Goal: Task Accomplishment & Management: Manage account settings

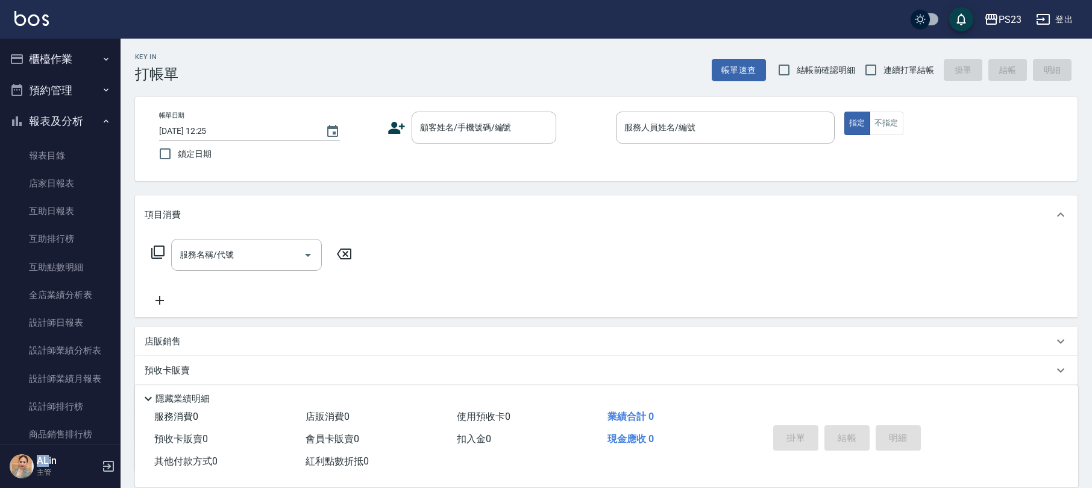
click at [42, 124] on button "報表及分析" at bounding box center [60, 120] width 111 height 31
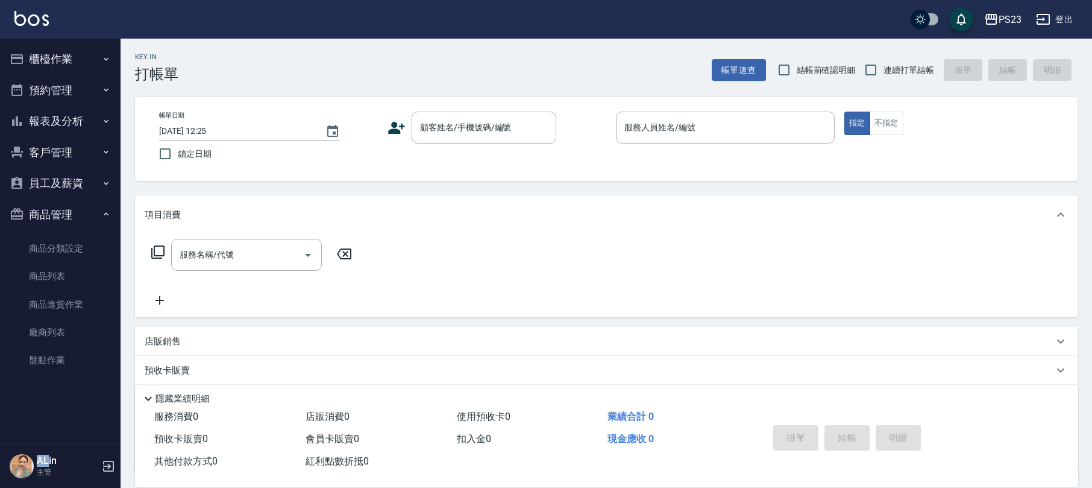
click at [49, 215] on button "商品管理" at bounding box center [60, 214] width 111 height 31
click at [45, 149] on button "客戶管理" at bounding box center [60, 152] width 111 height 31
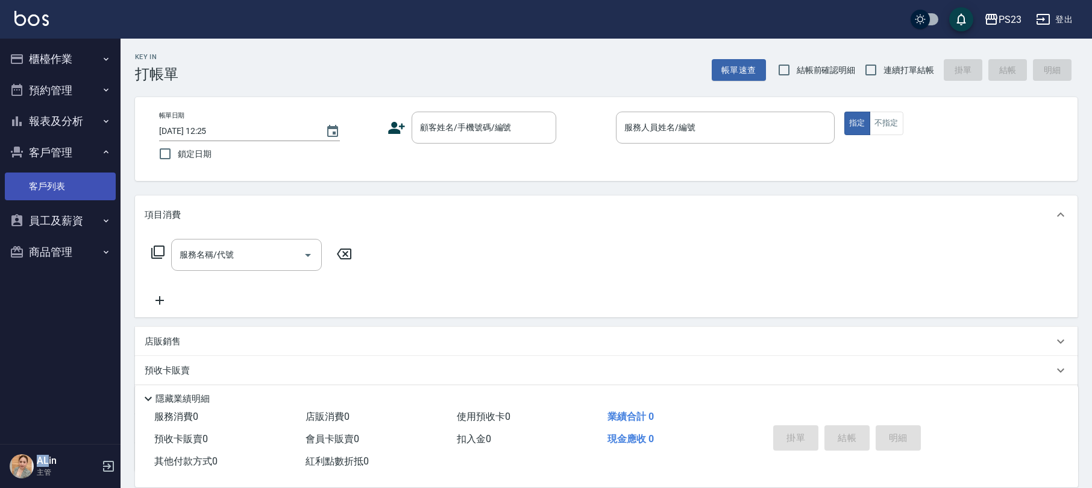
click at [70, 187] on link "客戶列表" at bounding box center [60, 186] width 111 height 28
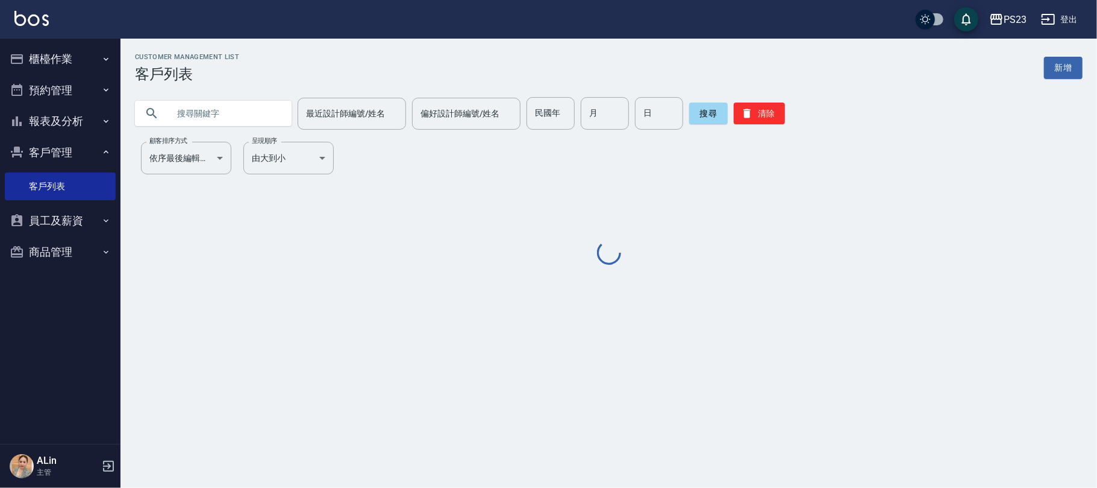
click at [219, 98] on input "text" at bounding box center [225, 113] width 113 height 33
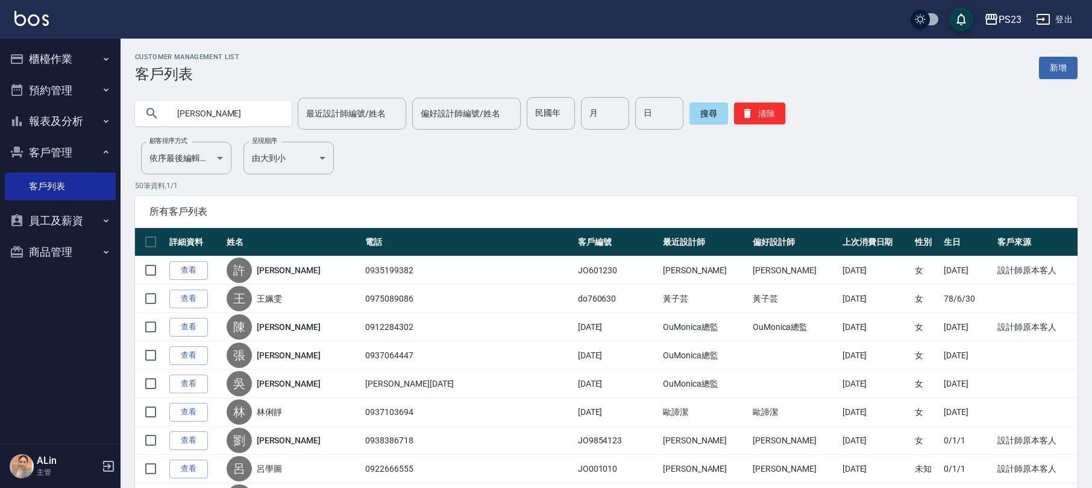
type input "[PERSON_NAME]"
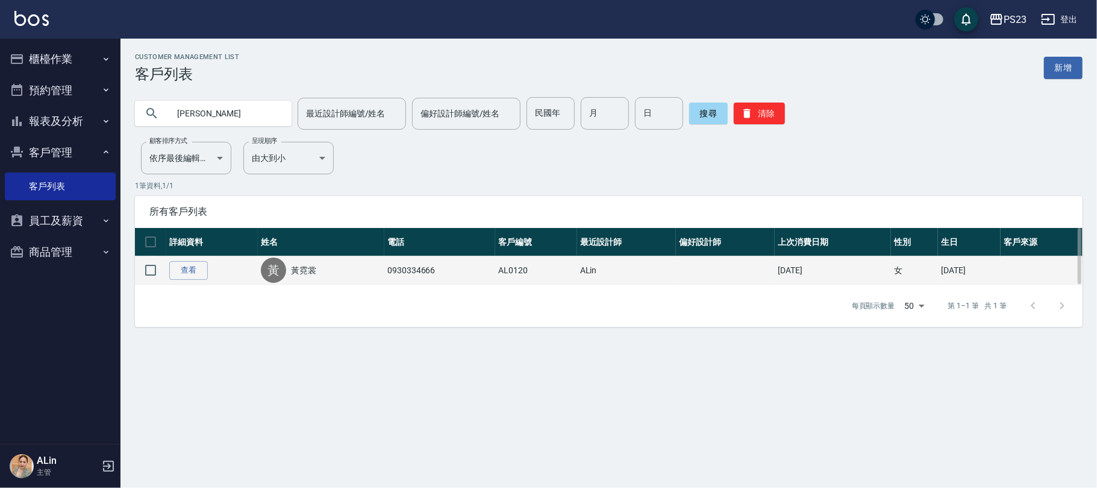
click at [304, 266] on link "黃霓裳" at bounding box center [303, 270] width 25 height 12
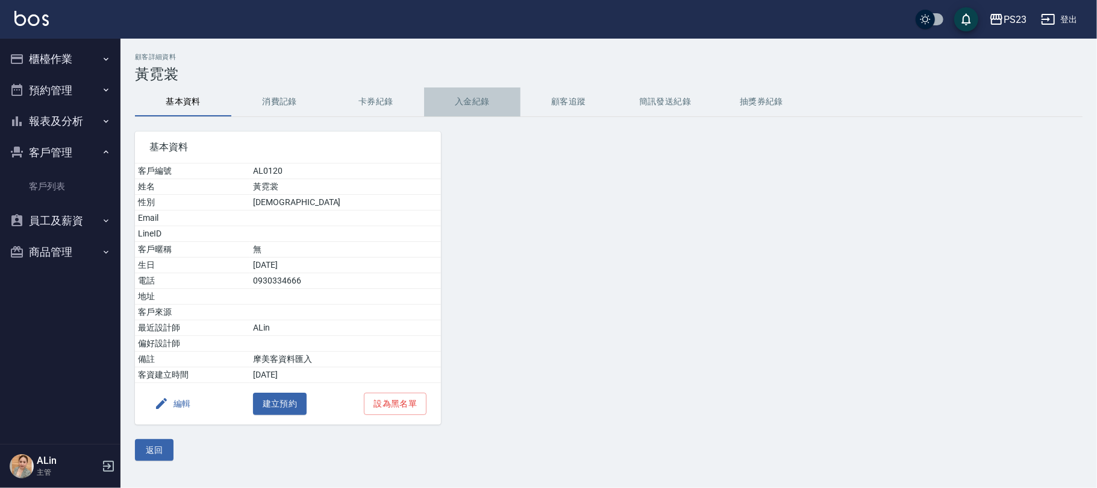
click at [483, 96] on button "入金紀錄" at bounding box center [472, 101] width 96 height 29
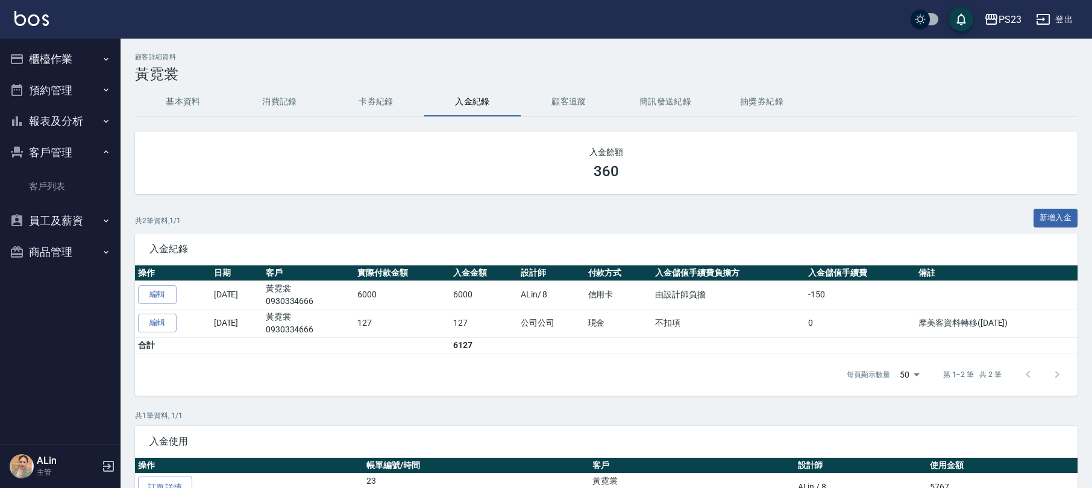
click at [74, 265] on button "商品管理" at bounding box center [60, 251] width 111 height 31
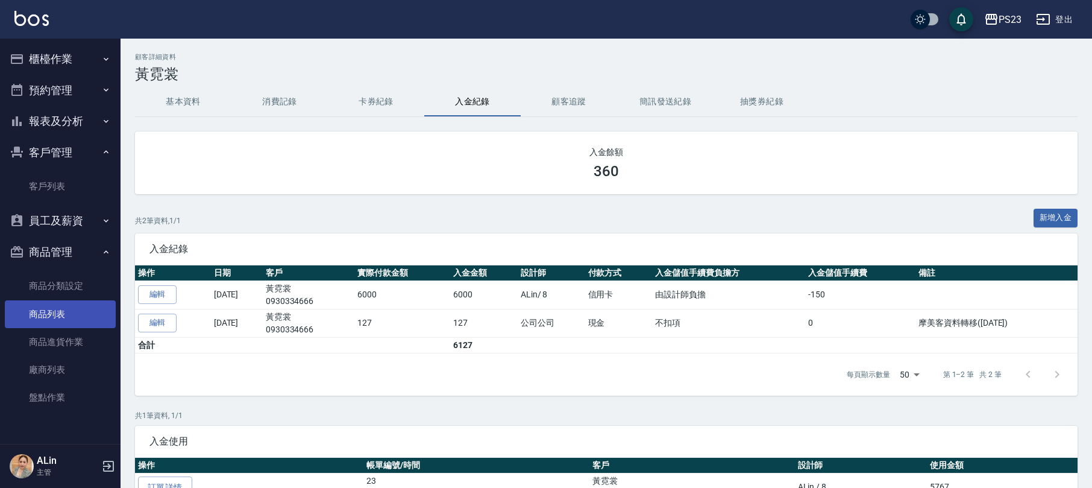
click at [66, 309] on link "商品列表" at bounding box center [60, 314] width 111 height 28
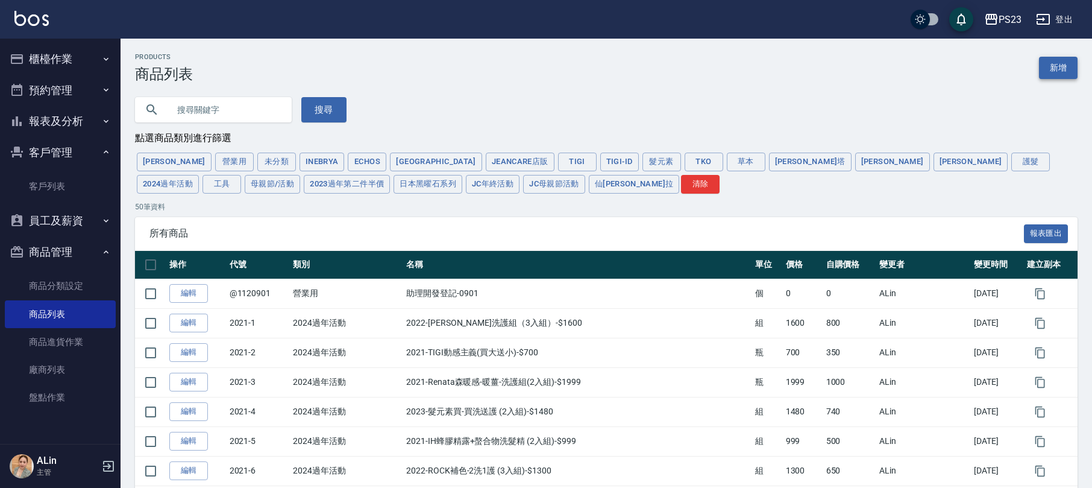
click at [1064, 65] on link "新增" at bounding box center [1058, 68] width 39 height 22
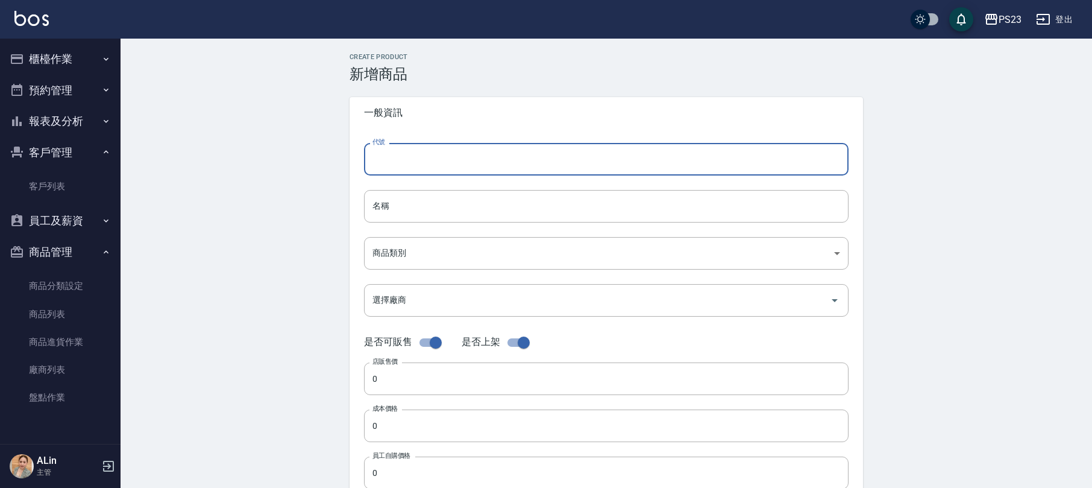
click at [439, 165] on input "代號" at bounding box center [606, 159] width 484 height 33
click at [381, 164] on input "代號" at bounding box center [606, 159] width 484 height 33
type input "P"
type input "DR01"
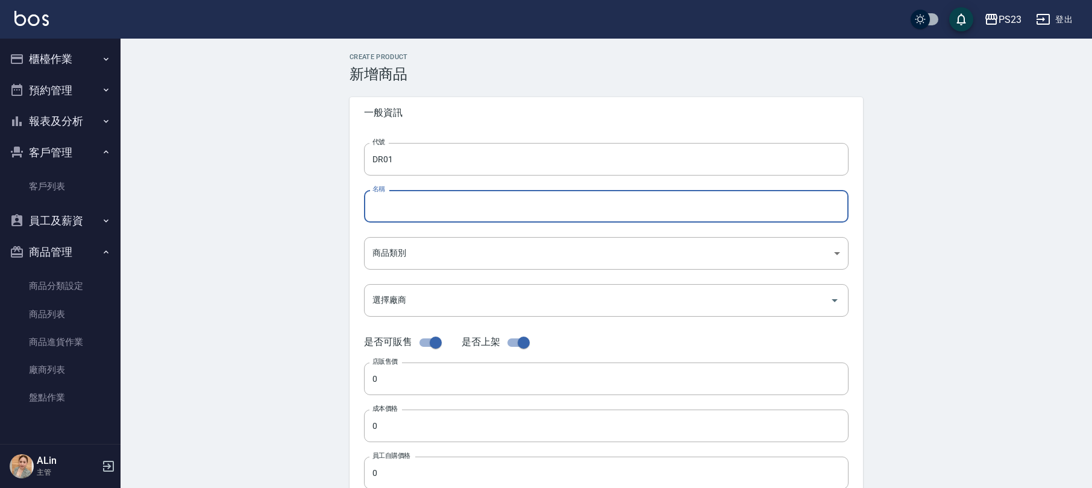
click at [489, 193] on input "名稱" at bounding box center [606, 206] width 484 height 33
type input "華田補色慕斯-攪黃-$980"
click at [410, 252] on body "PS23 登出 櫃檯作業 打帳單 帳單列表 現金收支登錄 高階收支登錄 材料自購登錄 每日結帳 排班表 現場電腦打卡 預約管理 預約管理 單日預約紀錄 單週預…" at bounding box center [546, 416] width 1092 height 832
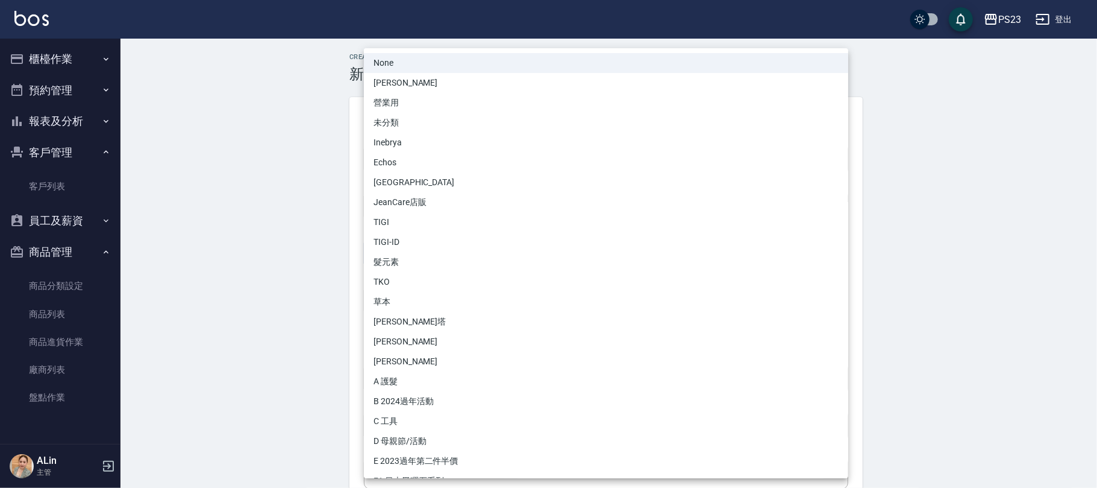
click at [181, 318] on div at bounding box center [548, 244] width 1097 height 488
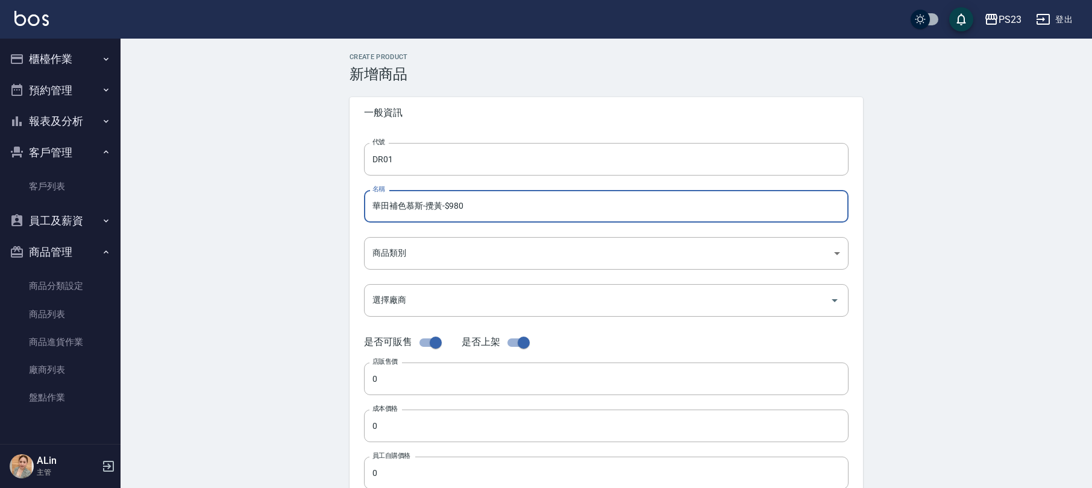
drag, startPoint x: 485, startPoint y: 195, endPoint x: 215, endPoint y: 193, distance: 270.6
click at [174, 193] on div "Create Product 新增商品 一般資訊 代號 DR01 代號 名稱 華田補色慕斯-攪黃-$980 名稱 商品類別 ​ 商品類別 選擇廠商 選擇廠…" at bounding box center [606, 435] width 971 height 793
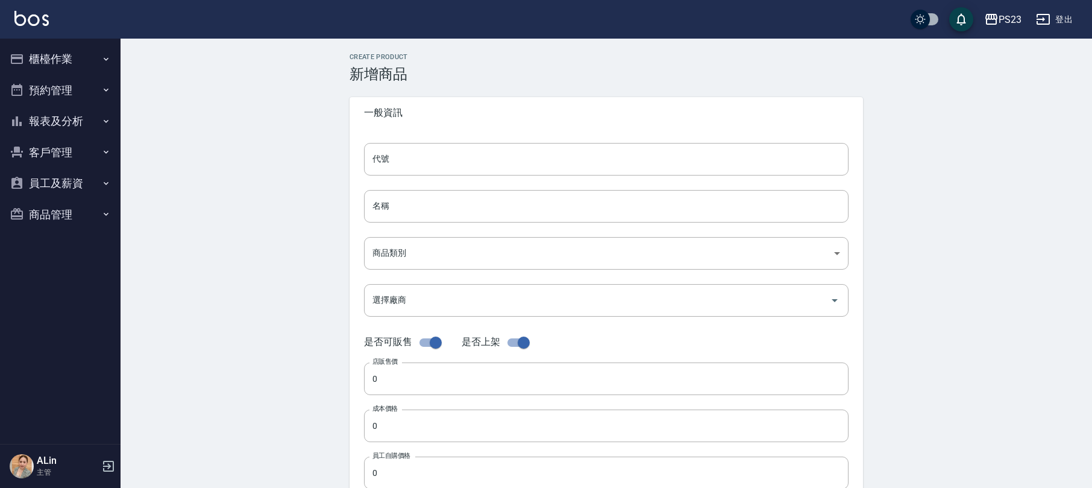
click at [60, 215] on button "商品管理" at bounding box center [60, 214] width 111 height 31
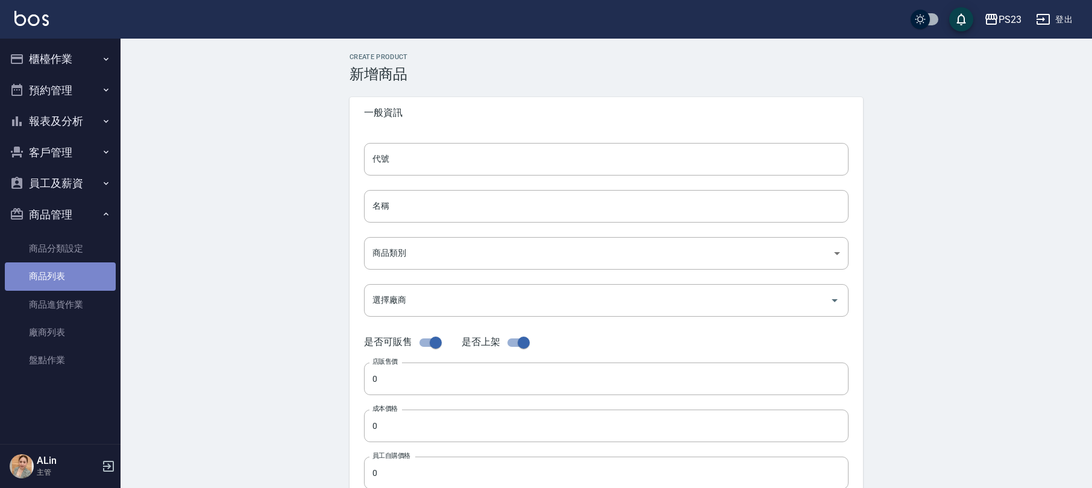
click at [78, 278] on link "商品列表" at bounding box center [60, 276] width 111 height 28
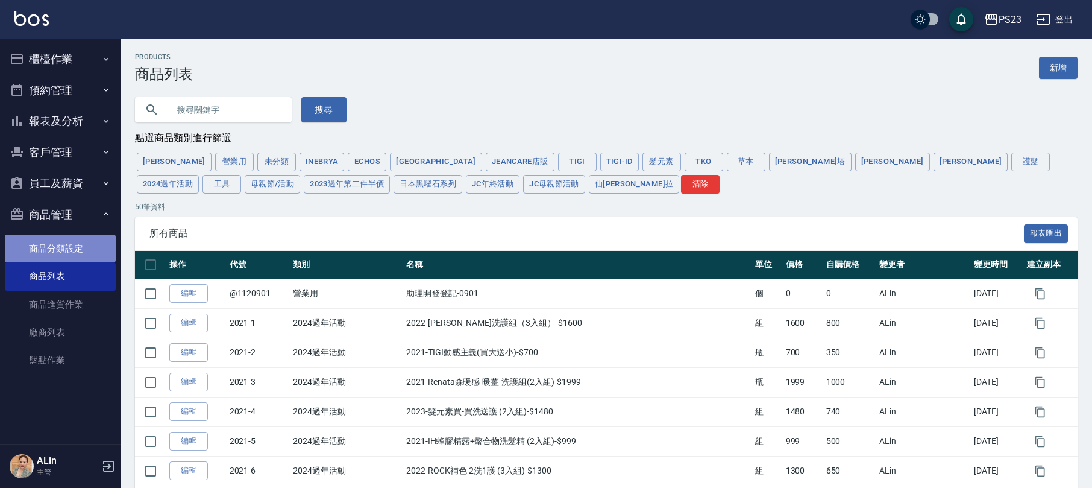
click at [74, 241] on link "商品分類設定" at bounding box center [60, 248] width 111 height 28
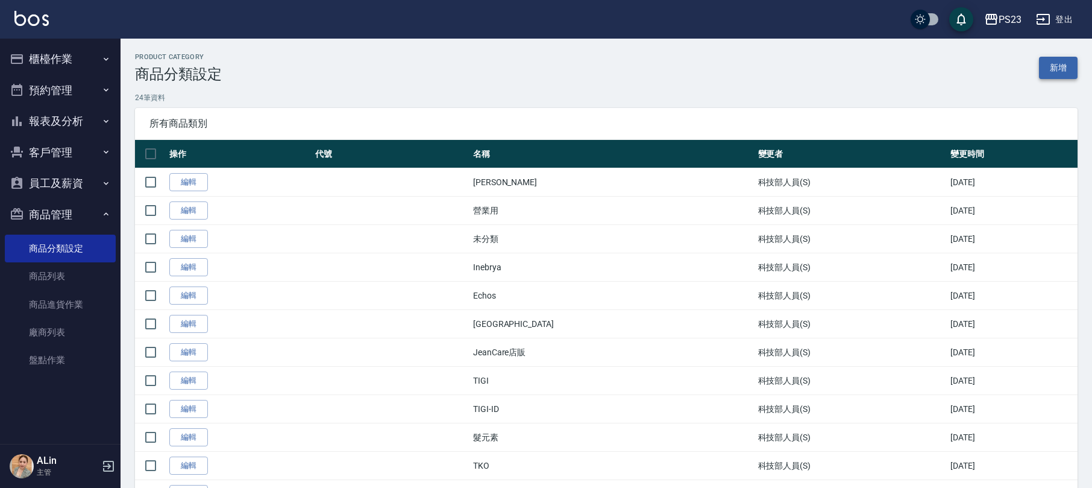
click at [1056, 71] on link "新增" at bounding box center [1058, 68] width 39 height 22
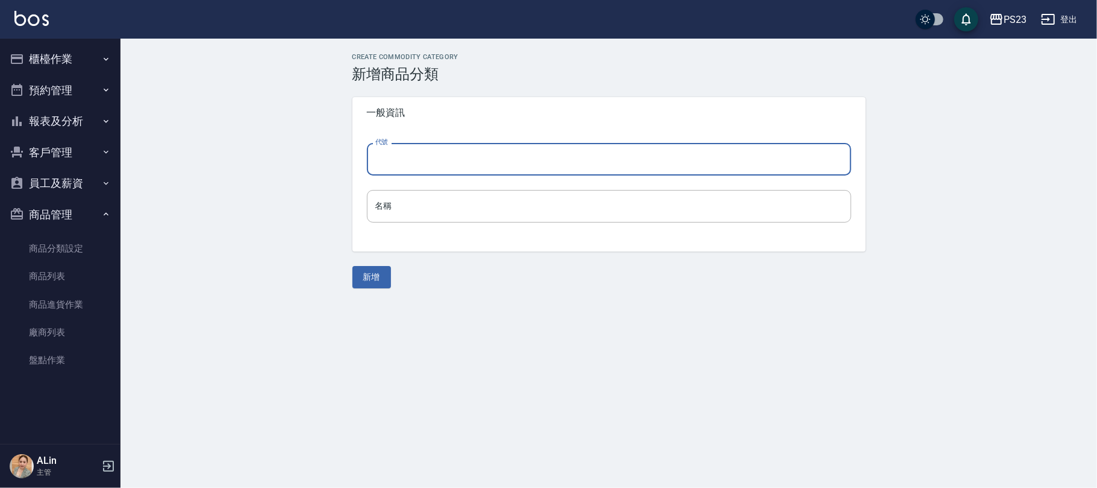
click at [488, 150] on input "代號" at bounding box center [609, 159] width 484 height 33
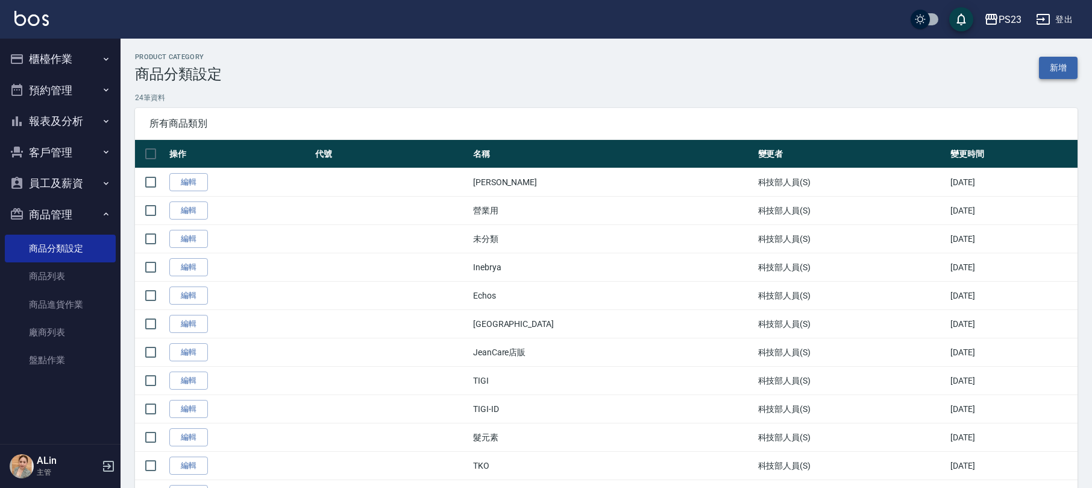
click at [1040, 66] on link "新增" at bounding box center [1058, 68] width 39 height 22
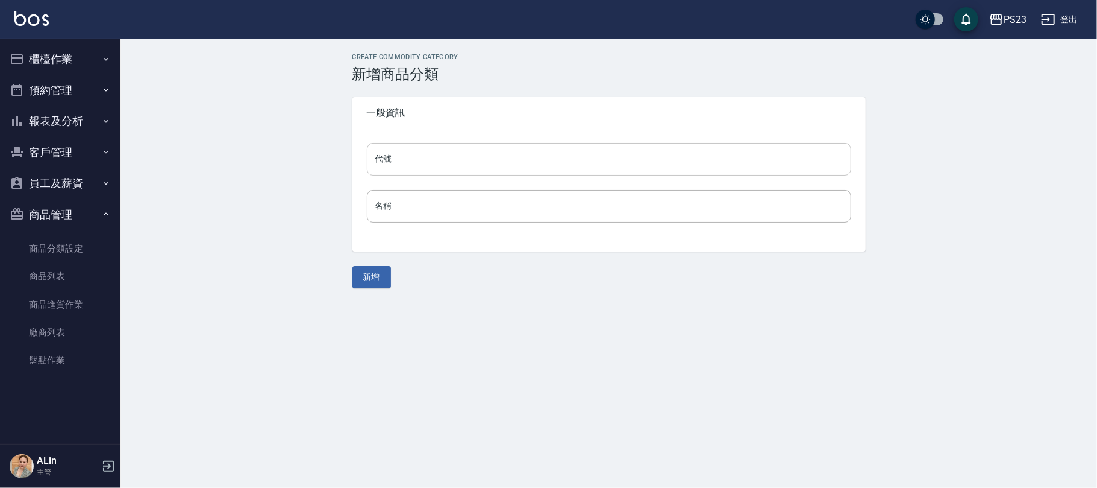
click at [498, 172] on input "代號" at bounding box center [609, 159] width 484 height 33
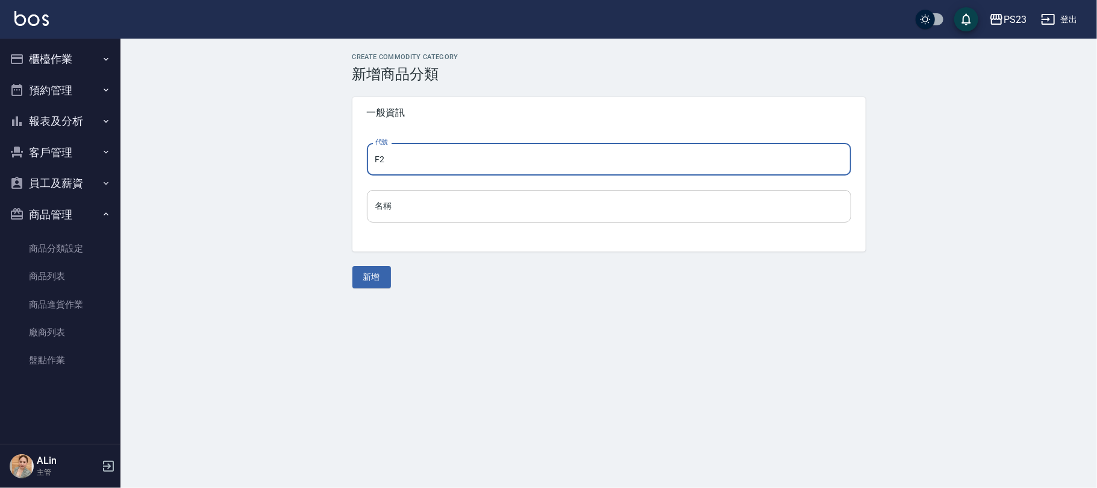
type input "F2"
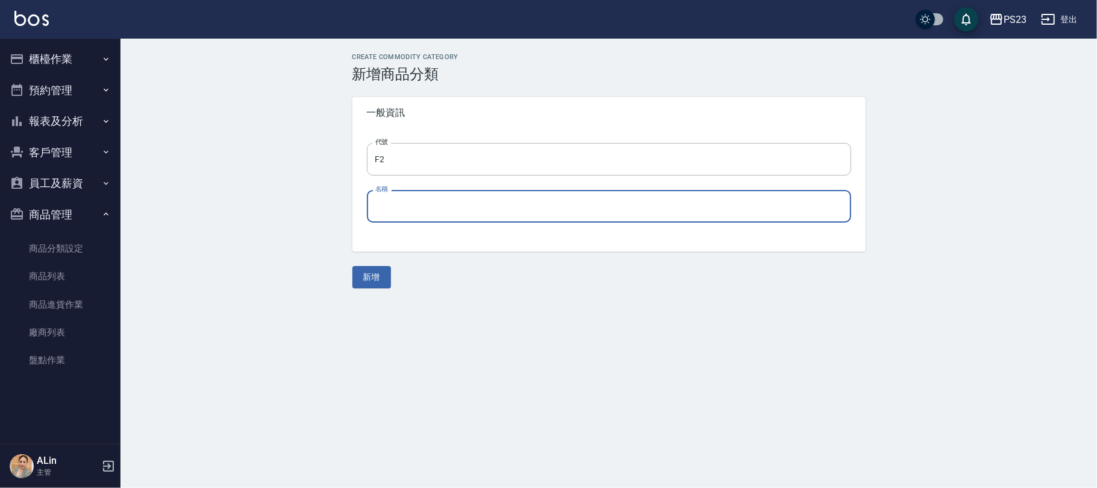
drag, startPoint x: 559, startPoint y: 202, endPoint x: 512, endPoint y: 189, distance: 49.4
click at [557, 202] on input "名稱" at bounding box center [609, 206] width 484 height 33
type input "華田"
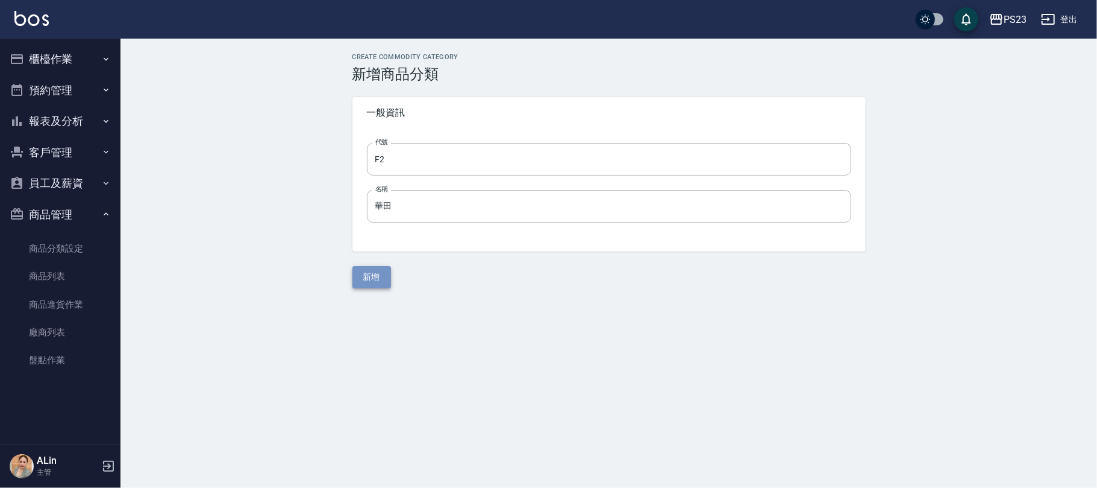
click at [375, 271] on button "新增" at bounding box center [372, 277] width 39 height 22
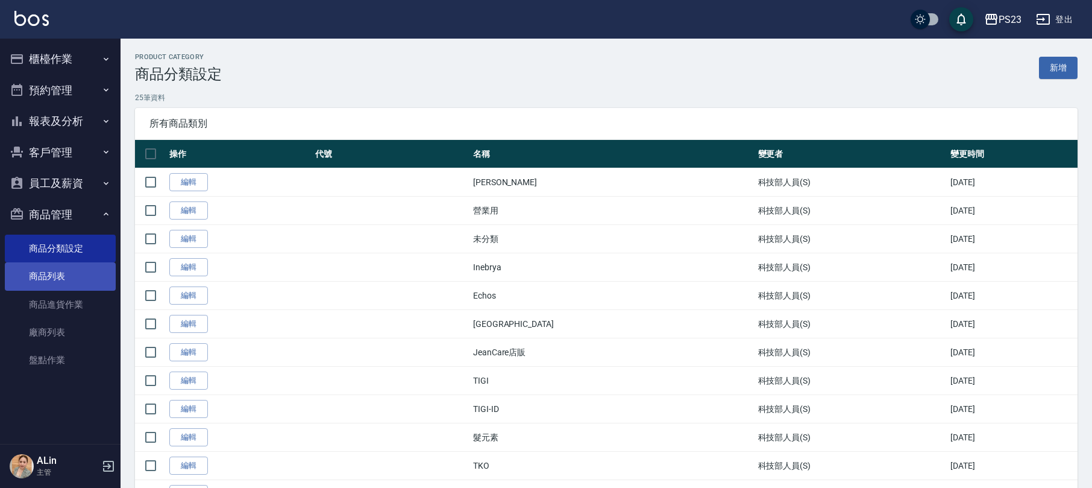
click at [66, 285] on link "商品列表" at bounding box center [60, 276] width 111 height 28
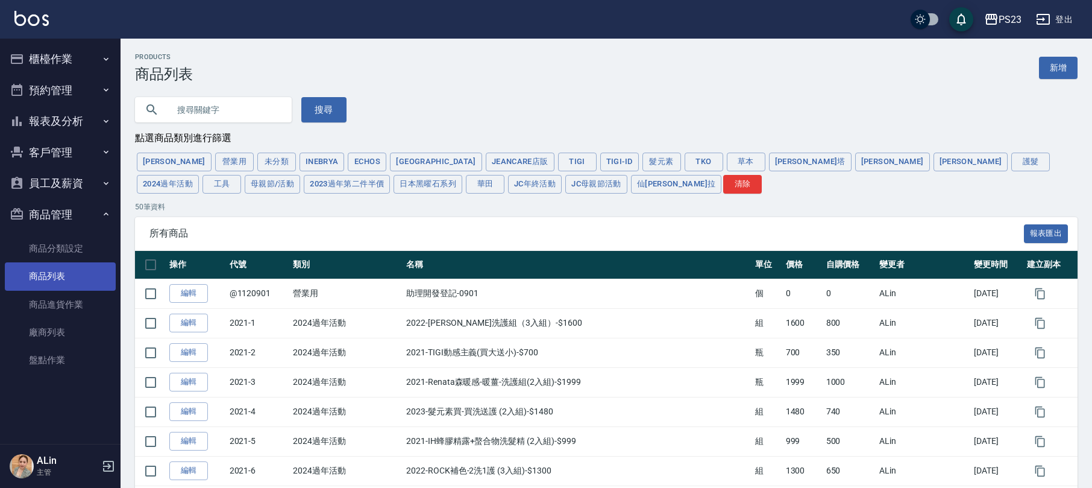
click at [244, 111] on input "text" at bounding box center [225, 109] width 113 height 33
type input "吹"
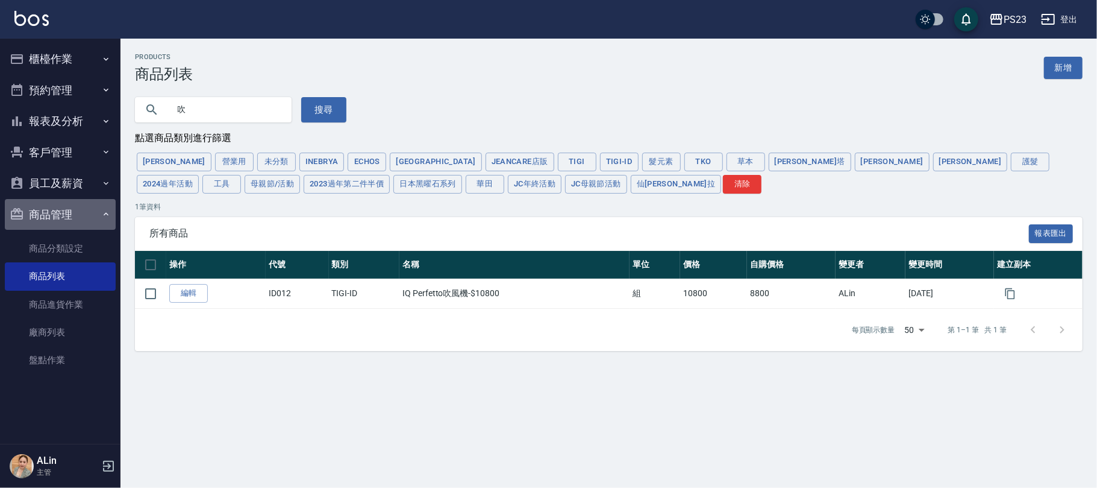
click at [72, 199] on button "商品管理" at bounding box center [60, 214] width 111 height 31
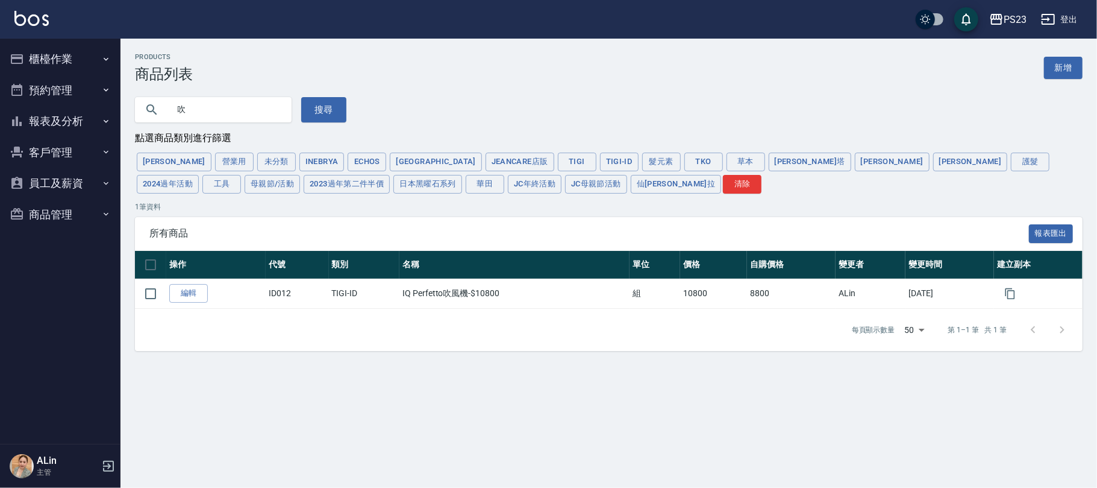
click at [114, 93] on button "預約管理" at bounding box center [60, 90] width 111 height 31
click at [107, 225] on button "報表及分析" at bounding box center [60, 214] width 111 height 31
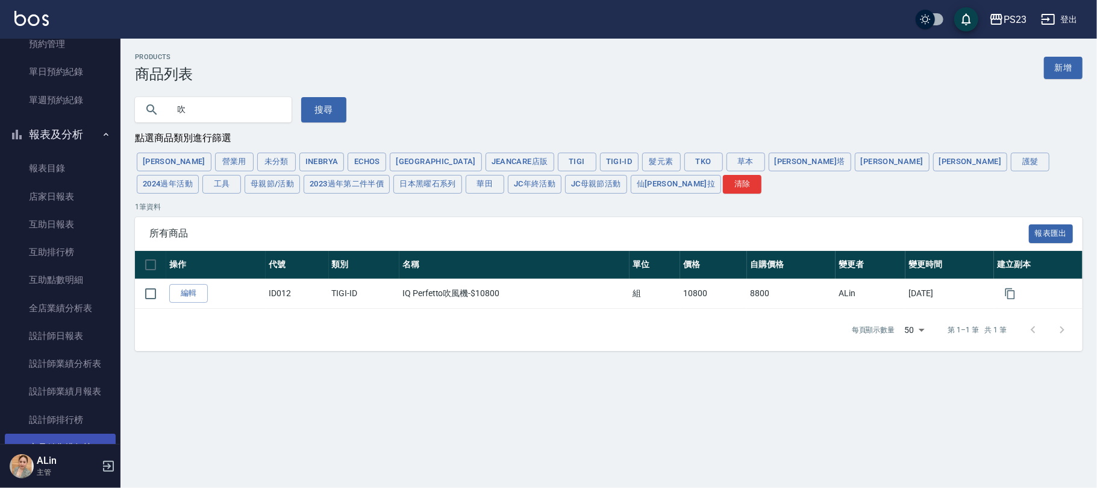
scroll to position [241, 0]
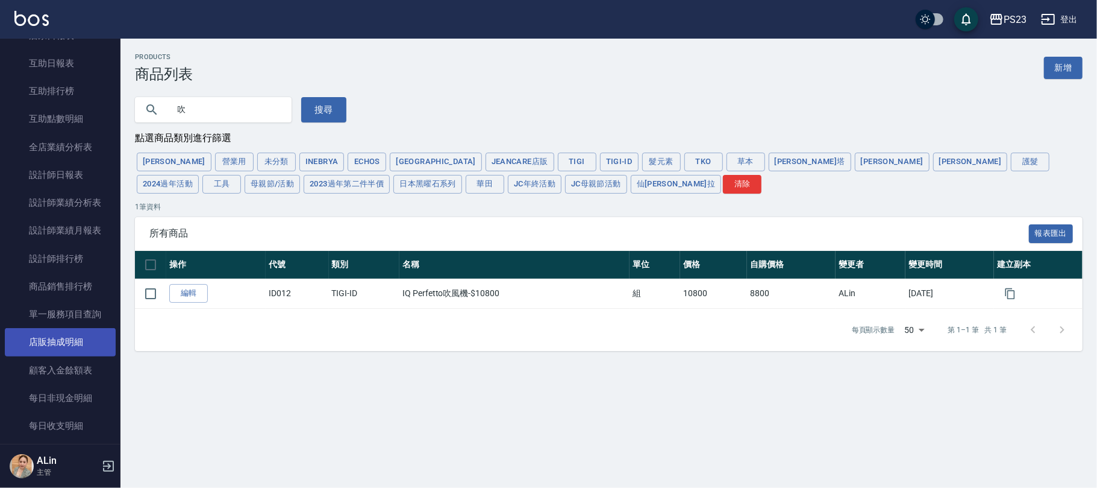
click at [84, 343] on link "店販抽成明細" at bounding box center [60, 342] width 111 height 28
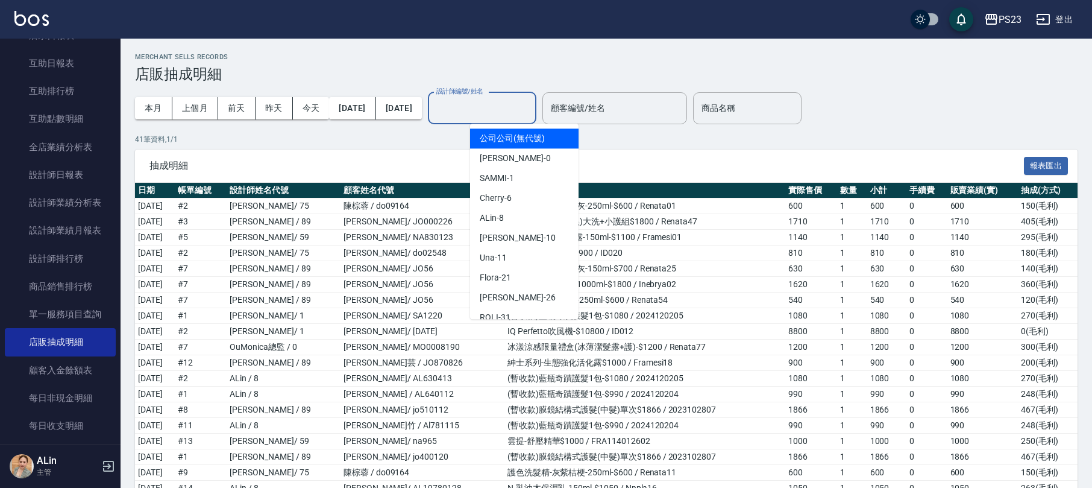
click at [514, 108] on input "設計師編號/姓名" at bounding box center [482, 108] width 98 height 21
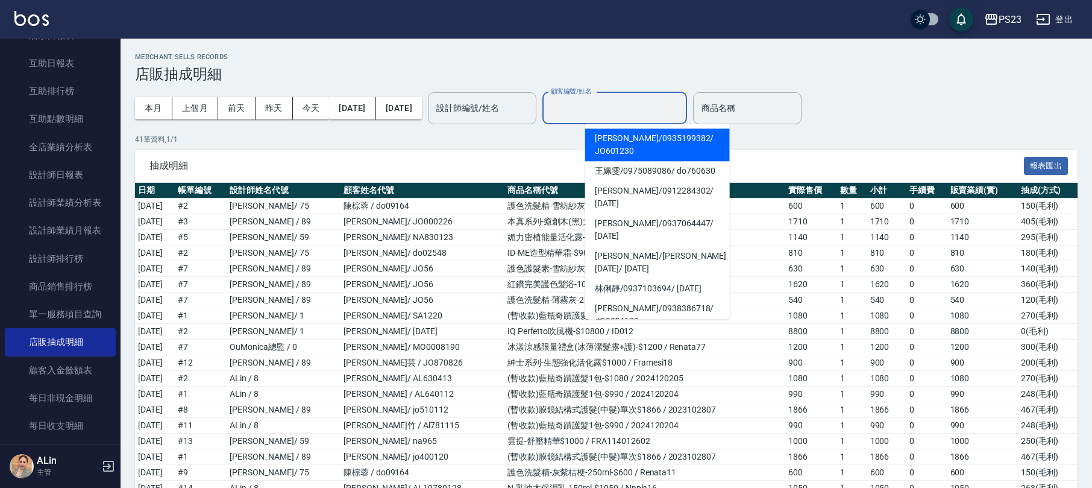
click at [675, 107] on input "顧客編號/姓名" at bounding box center [615, 108] width 134 height 21
click at [796, 106] on input "商品名稱" at bounding box center [747, 108] width 98 height 21
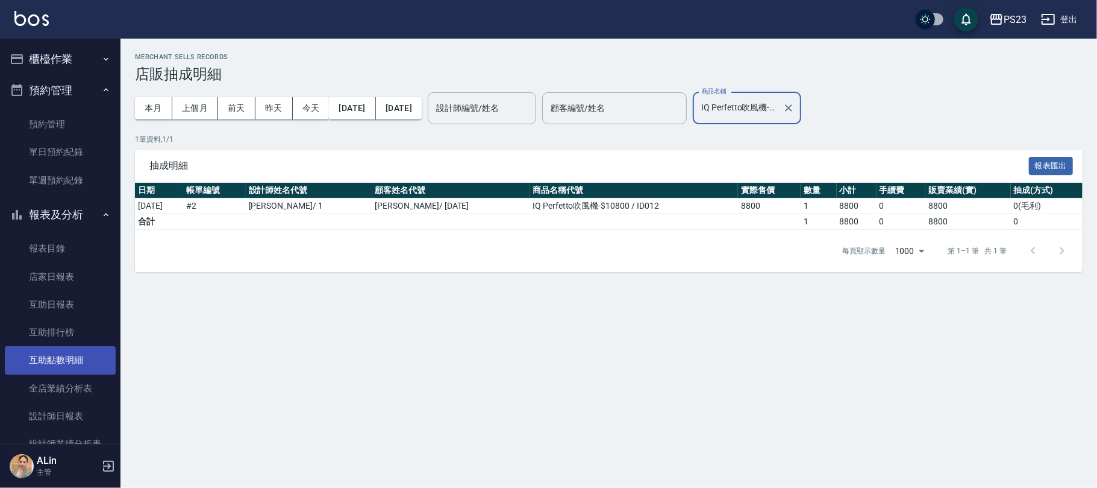
type input "IQ Perfetto吹風機-$10800"
click at [75, 353] on link "互助點數明細" at bounding box center [60, 360] width 111 height 28
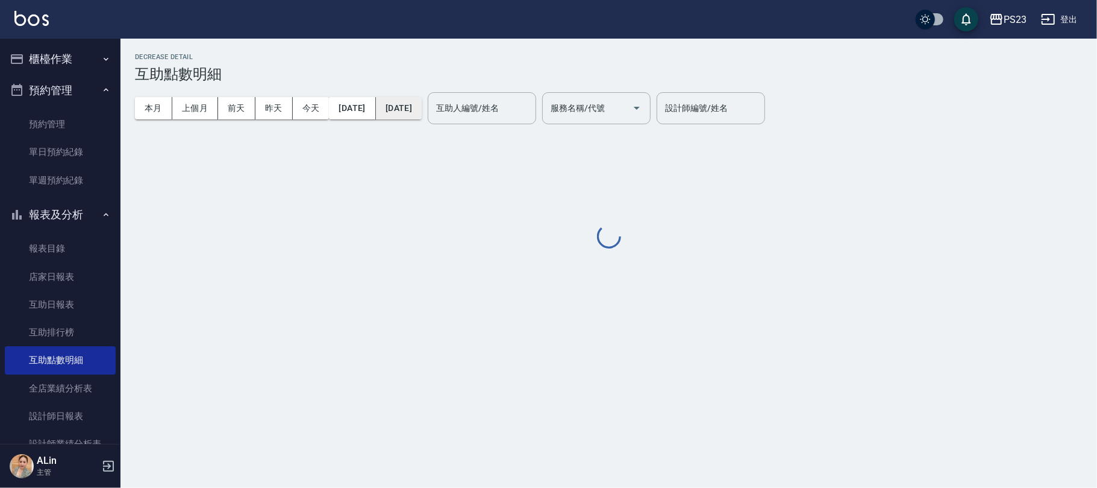
click at [422, 107] on button "2025/08/21" at bounding box center [399, 108] width 46 height 22
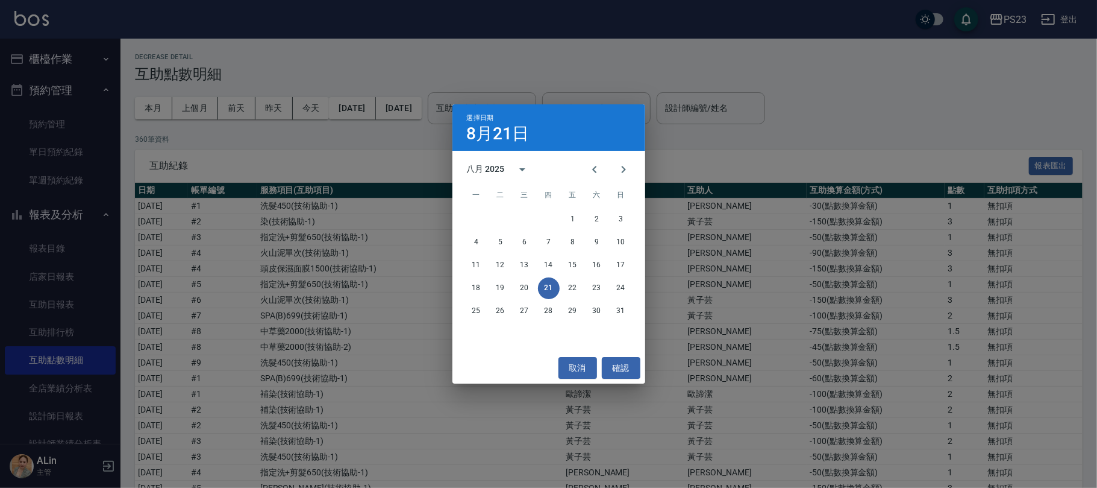
click at [512, 235] on div "4 5 6 7 8 9 10" at bounding box center [549, 242] width 193 height 22
click at [524, 242] on button "6" at bounding box center [525, 242] width 22 height 22
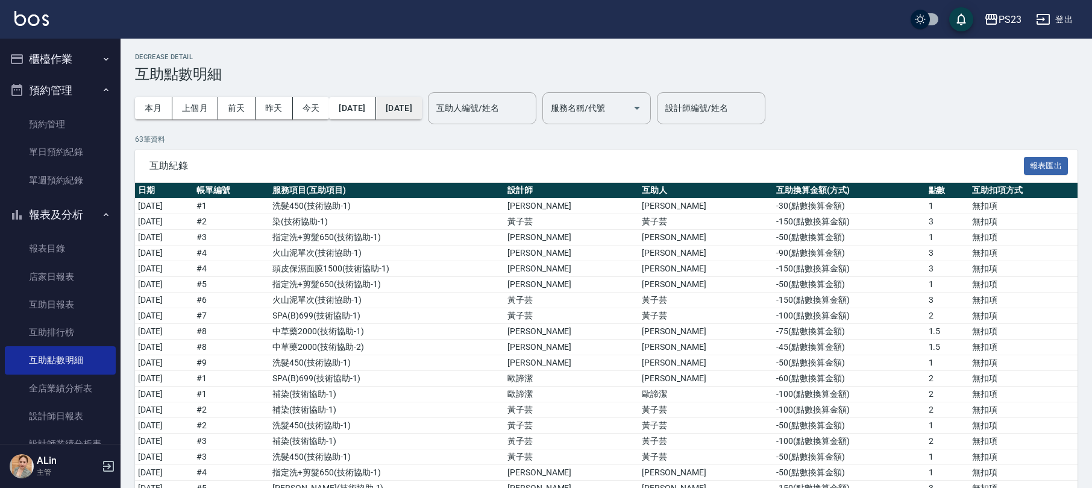
click at [403, 109] on button "2025/08/06" at bounding box center [399, 108] width 46 height 22
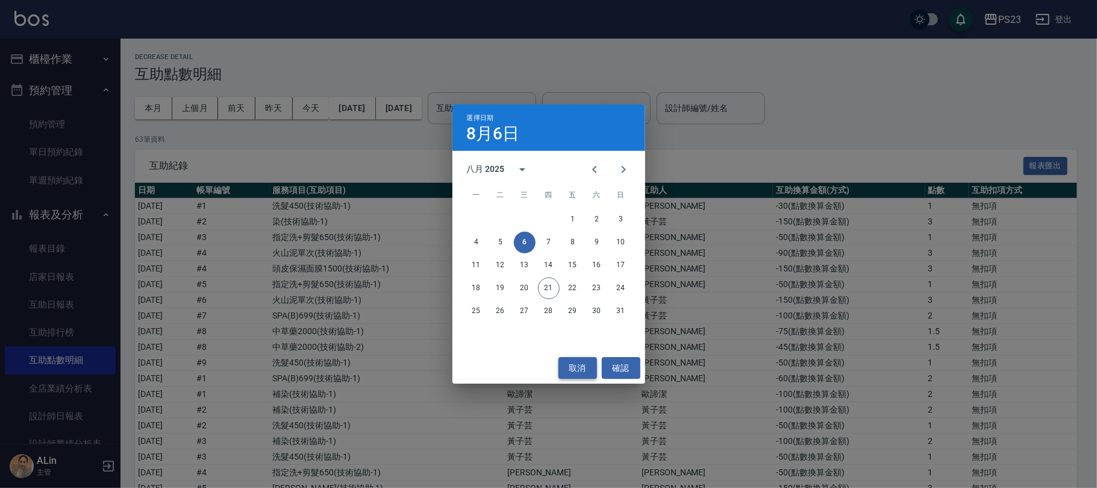
click at [580, 371] on button "取消" at bounding box center [578, 368] width 39 height 22
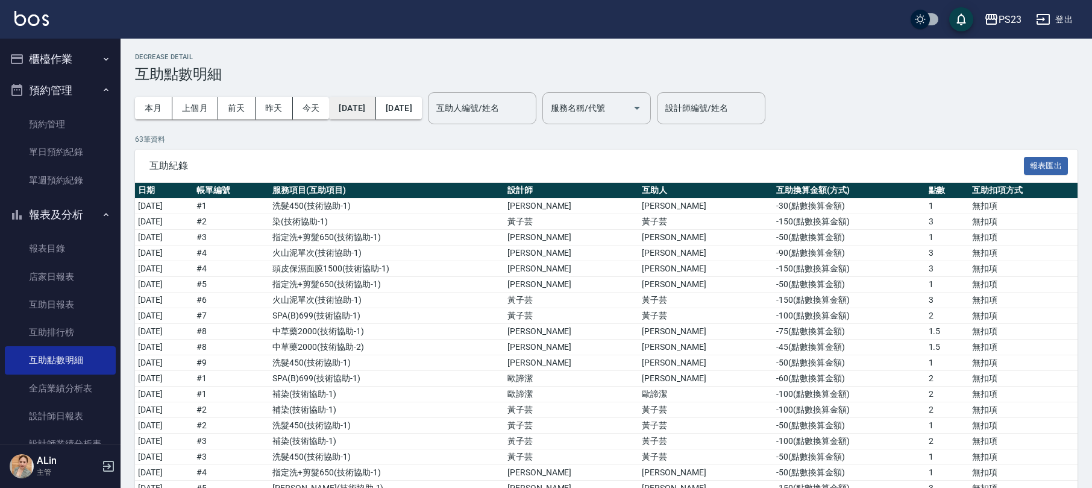
click at [375, 116] on button "2025/08/01" at bounding box center [352, 108] width 46 height 22
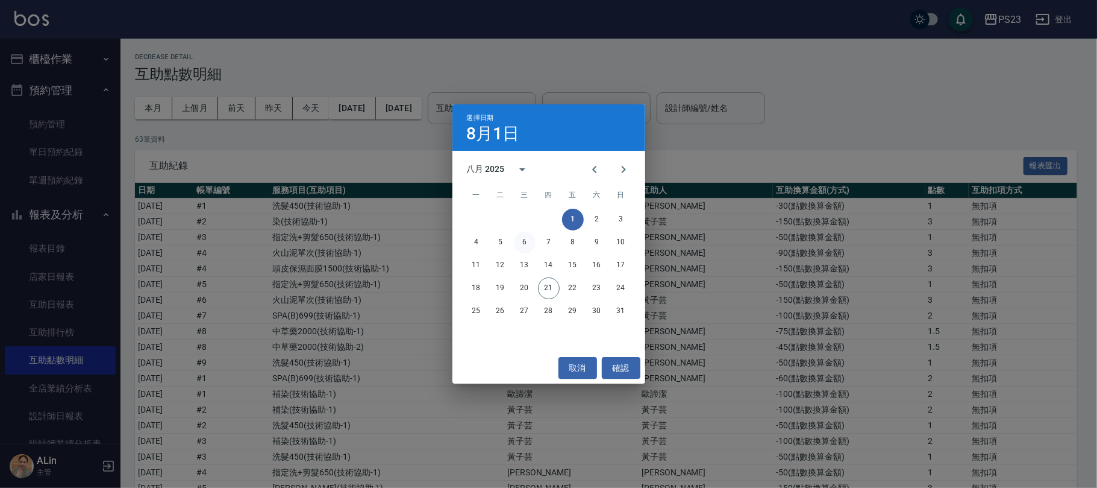
click at [524, 240] on button "6" at bounding box center [525, 242] width 22 height 22
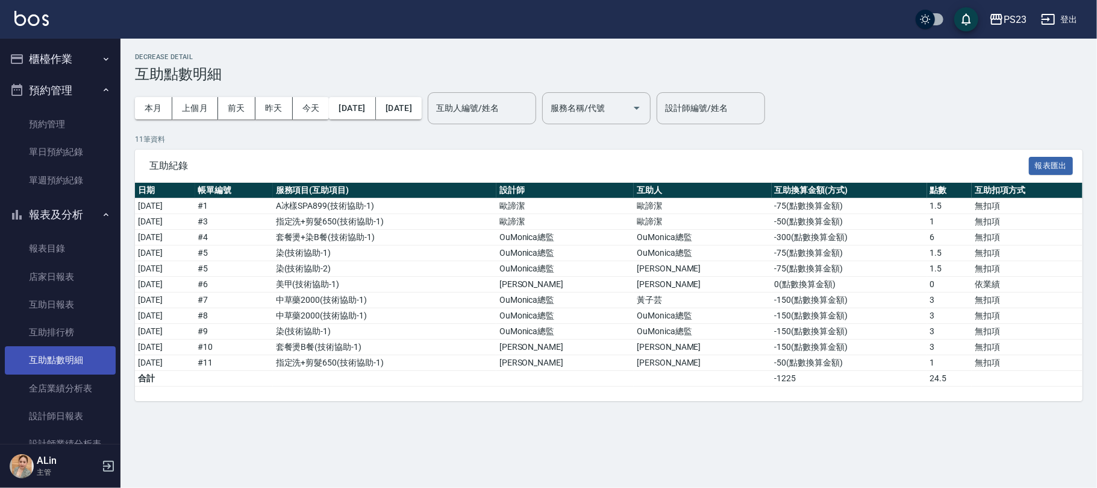
scroll to position [241, 0]
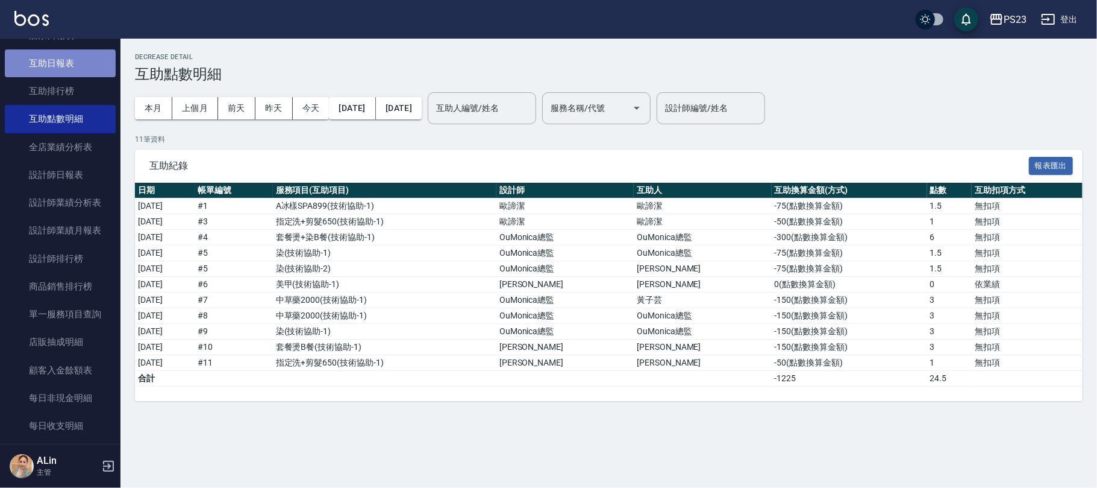
click at [61, 56] on link "互助日報表" at bounding box center [60, 63] width 111 height 28
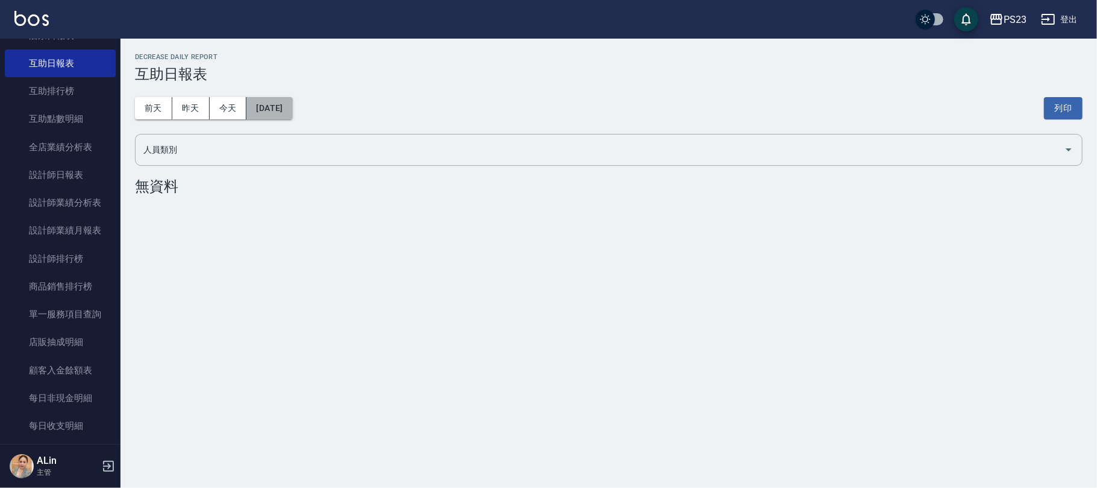
click at [292, 101] on button "2025/08/21" at bounding box center [269, 108] width 46 height 22
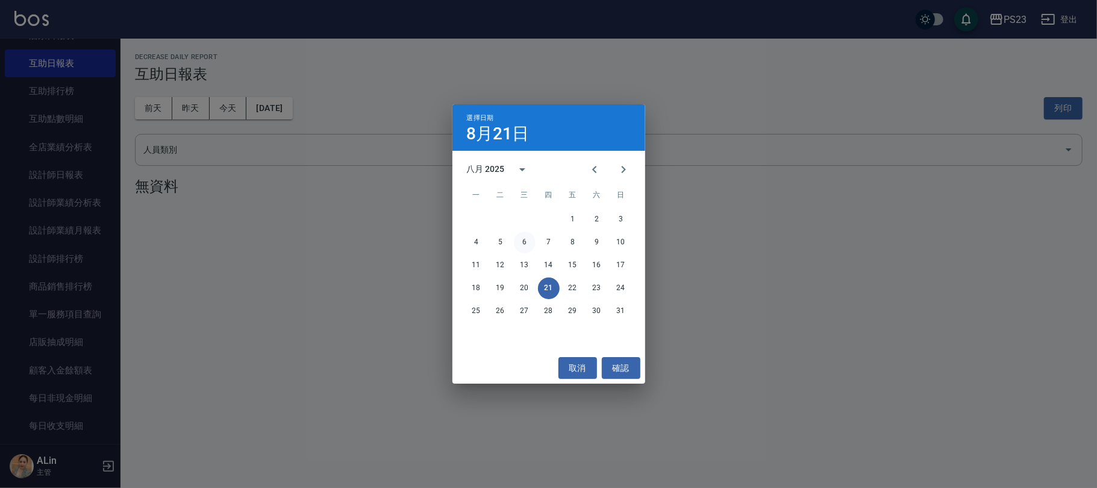
click at [516, 237] on button "6" at bounding box center [525, 242] width 22 height 22
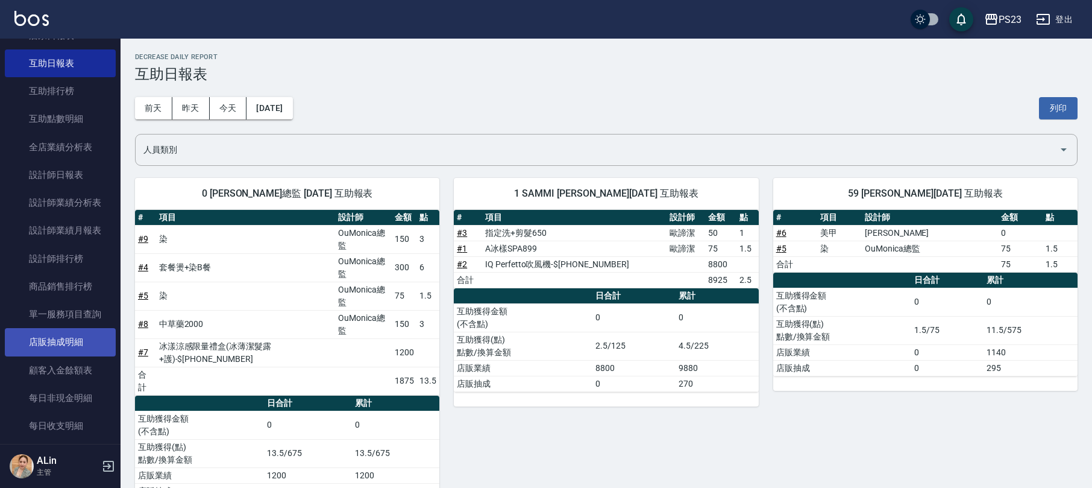
click at [75, 335] on link "店販抽成明細" at bounding box center [60, 342] width 111 height 28
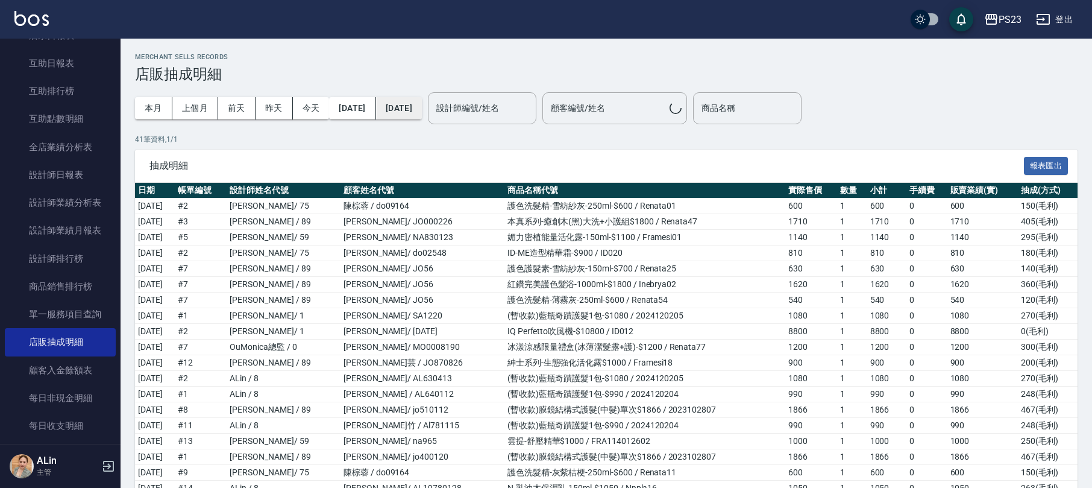
click at [422, 107] on button "2025/08/21" at bounding box center [399, 108] width 46 height 22
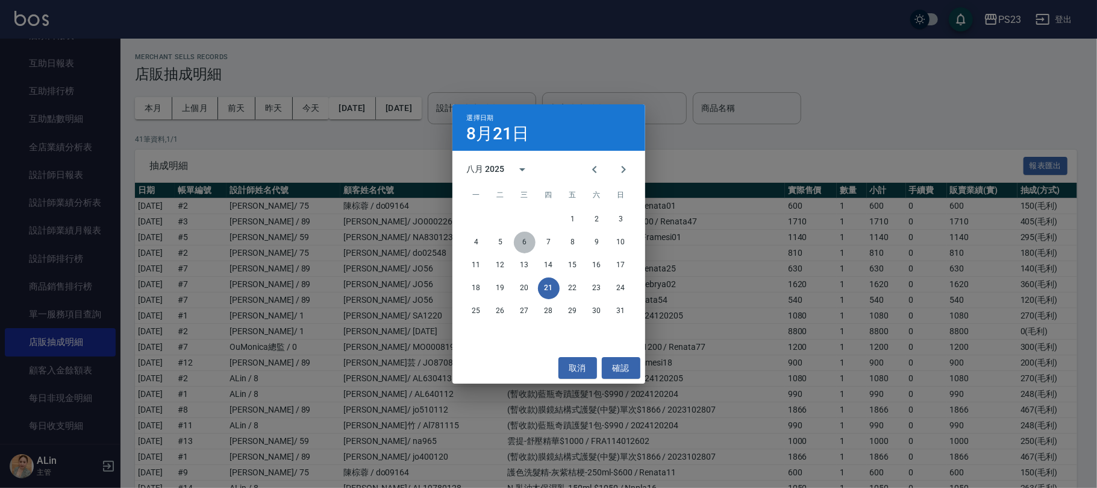
click at [517, 245] on button "6" at bounding box center [525, 242] width 22 height 22
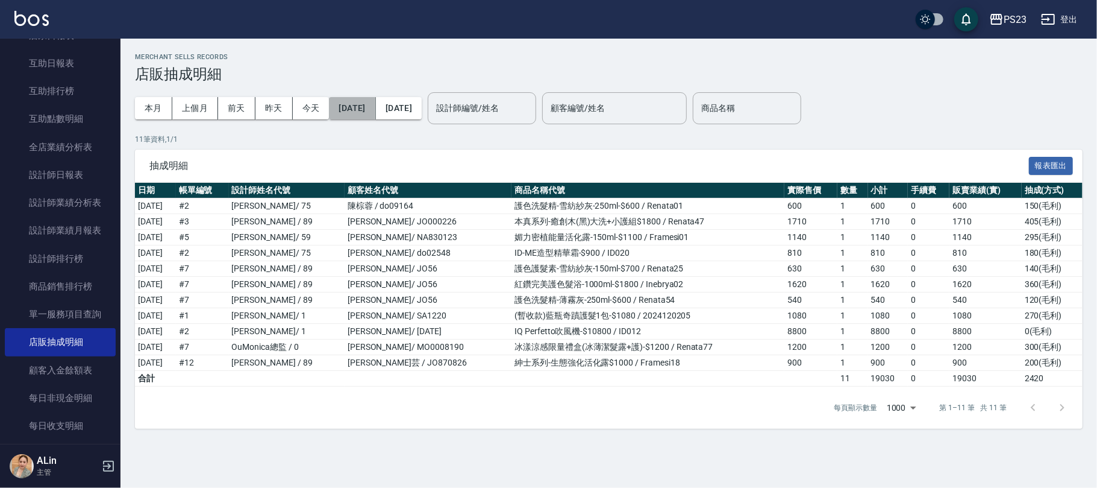
click at [375, 107] on button "2025/08/01" at bounding box center [352, 108] width 46 height 22
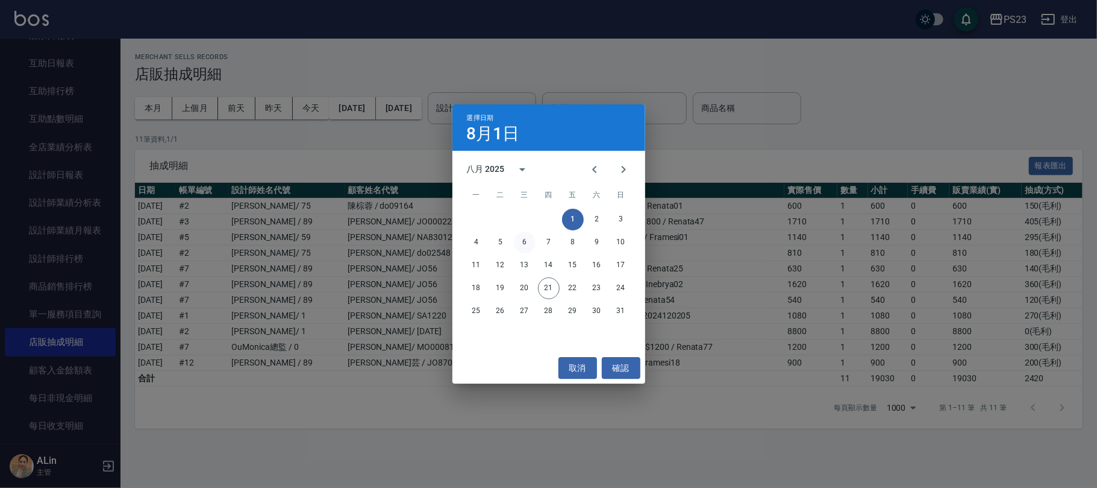
click at [521, 234] on button "6" at bounding box center [525, 242] width 22 height 22
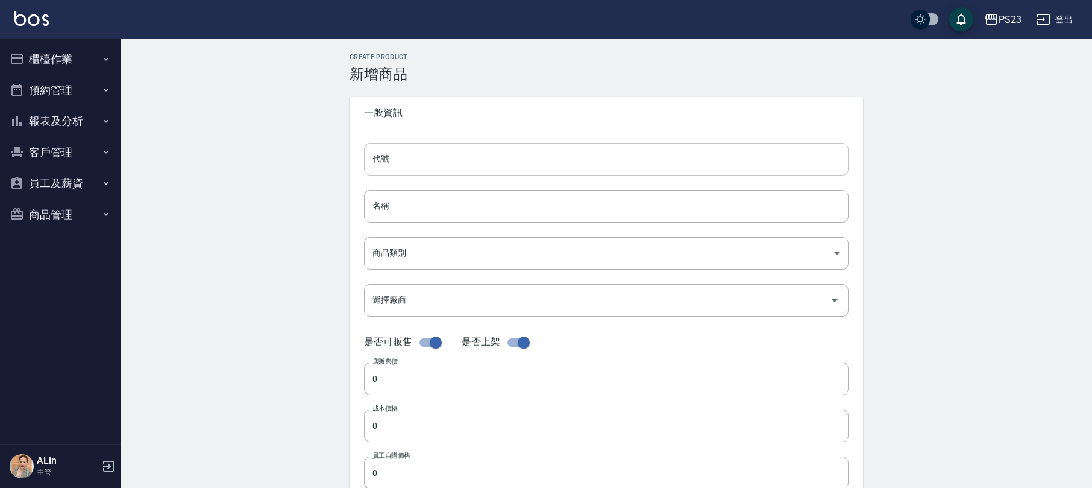
click at [435, 163] on input "代號" at bounding box center [606, 159] width 484 height 33
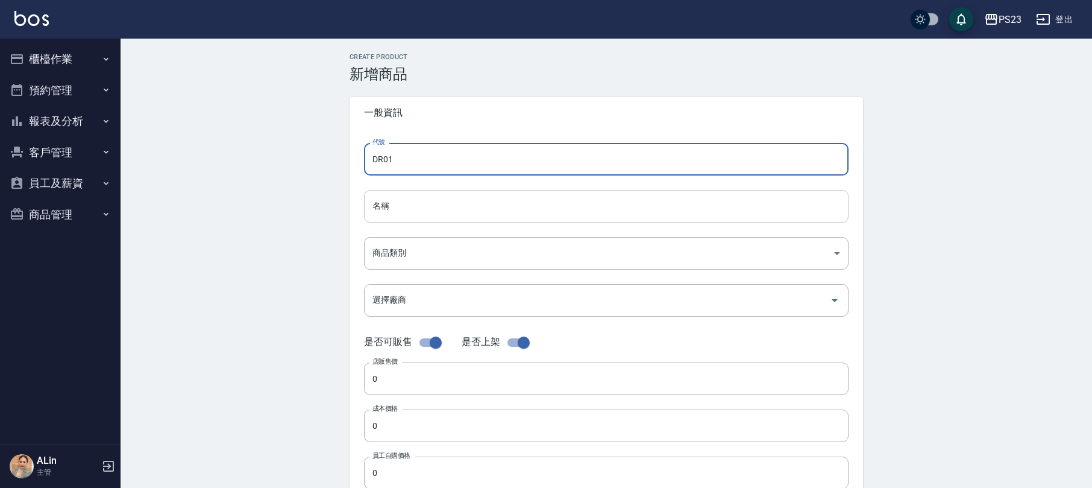
type input "DR01"
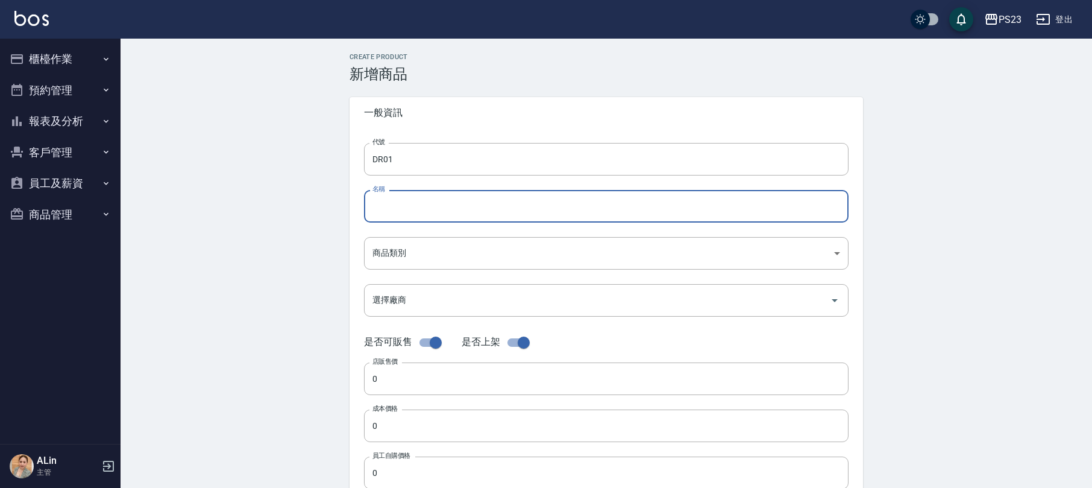
click at [454, 201] on input "名稱" at bounding box center [606, 206] width 484 height 33
paste input "華田補色慕斯-攪黃-$980"
type input "華田補色慕斯-攪黃-$980"
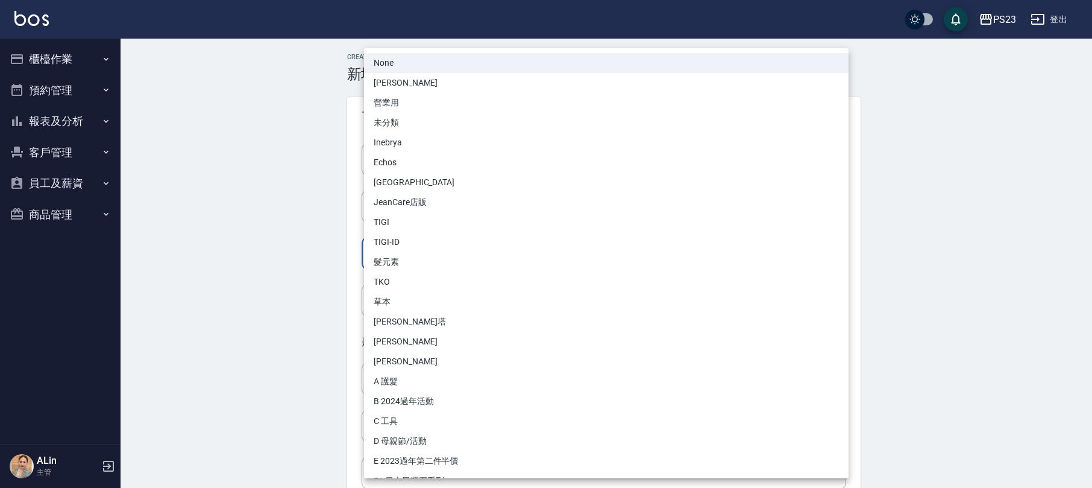
click at [425, 254] on body "PS23 登出 櫃檯作業 打帳單 帳單列表 現金收支登錄 高階收支登錄 材料自購登錄 每日結帳 排班表 現場電腦打卡 預約管理 預約管理 單日預約紀錄 單週預…" at bounding box center [546, 416] width 1092 height 832
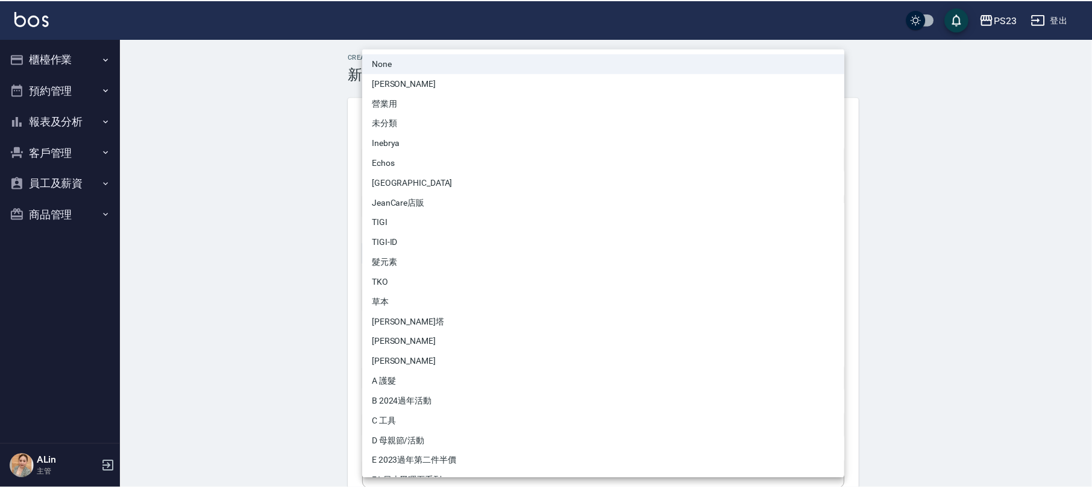
scroll to position [97, 0]
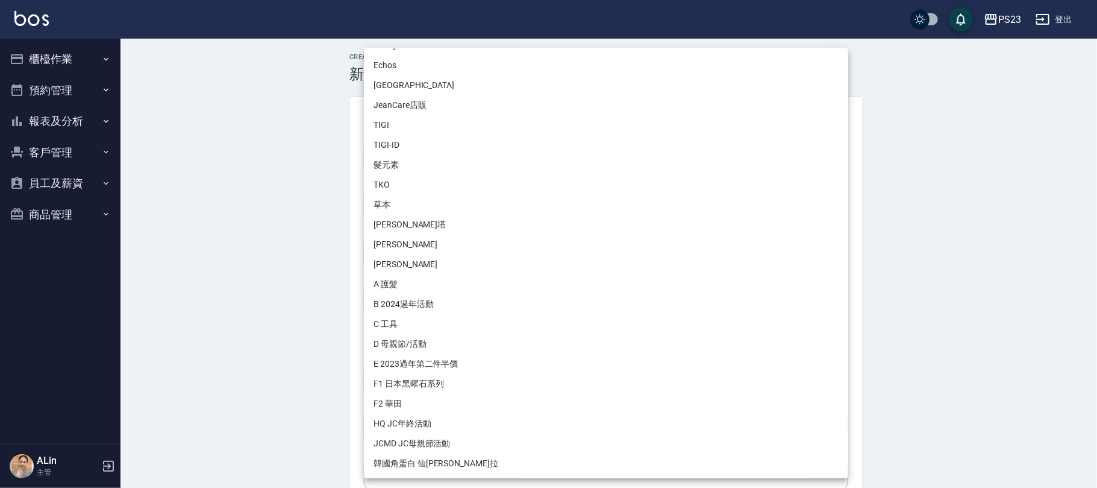
click at [404, 400] on li "F2 華田" at bounding box center [606, 404] width 484 height 20
type input "2f729934-4b0c-4868-8e54-aea5dbc0ac04"
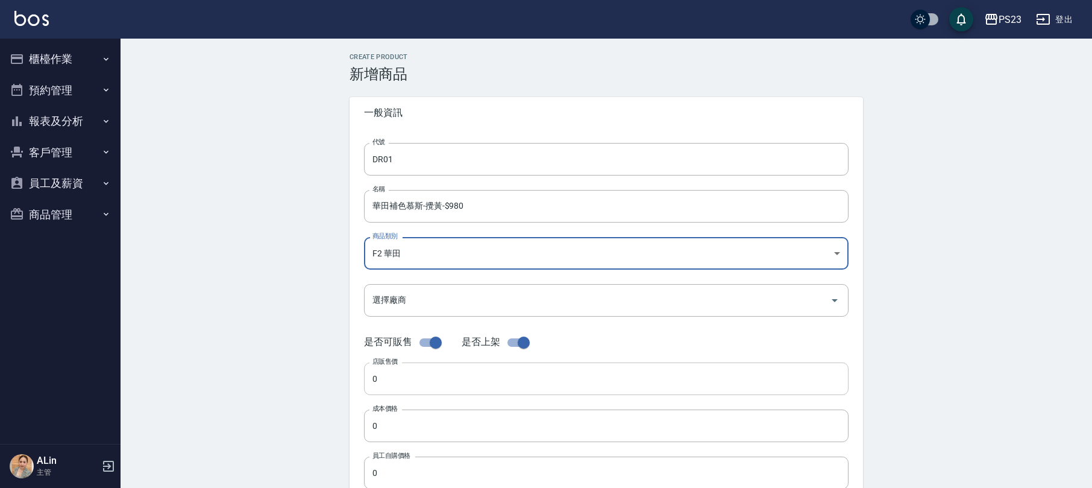
click at [413, 377] on input "0" at bounding box center [606, 378] width 484 height 33
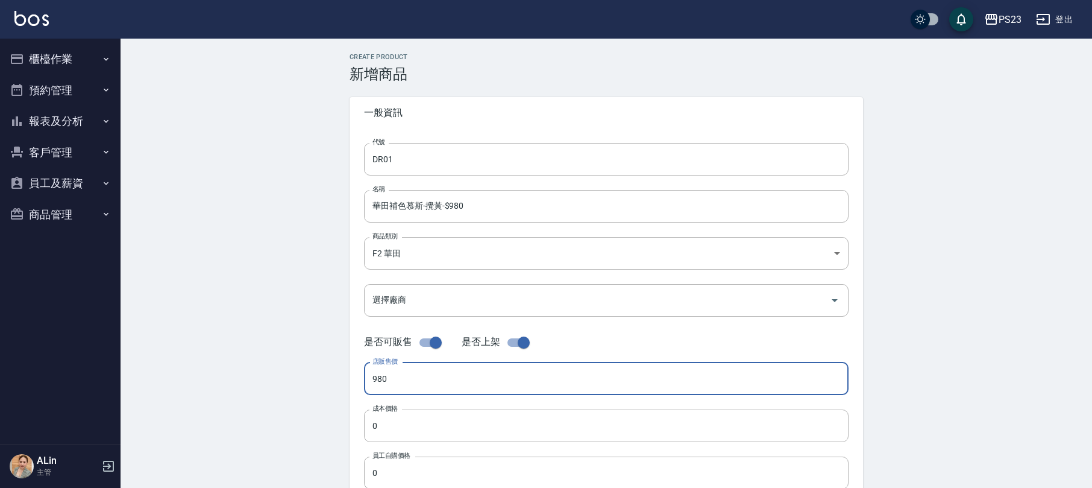
type input "980"
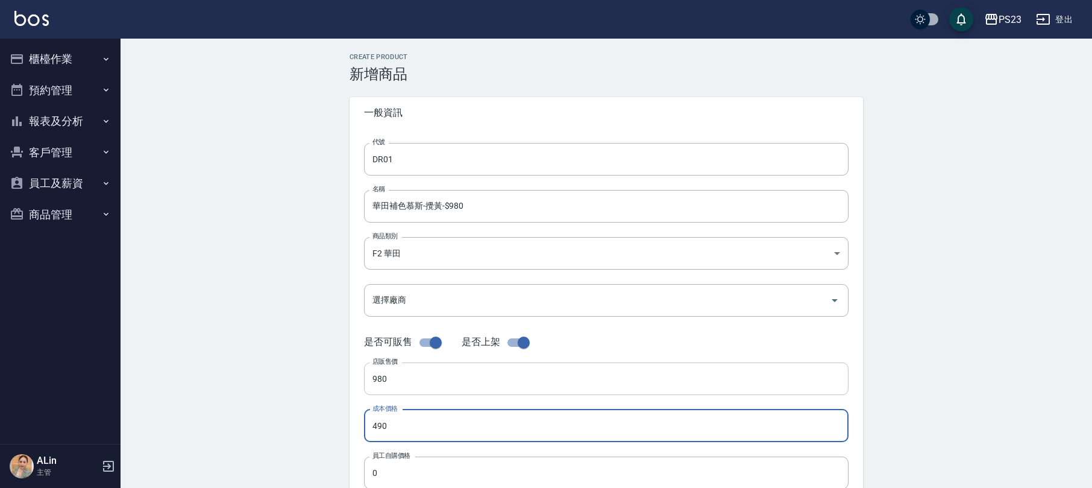
type input "490"
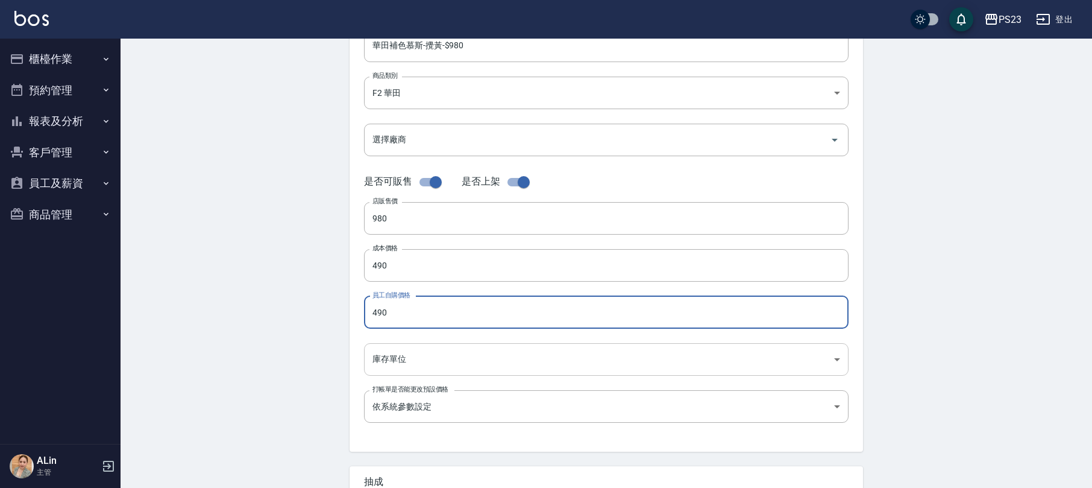
type input "490"
click at [447, 365] on body "PS23 登出 櫃檯作業 打帳單 帳單列表 現金收支登錄 高階收支登錄 材料自購登錄 每日結帳 排班表 現場電腦打卡 預約管理 預約管理 單日預約紀錄 單週預…" at bounding box center [546, 256] width 1092 height 832
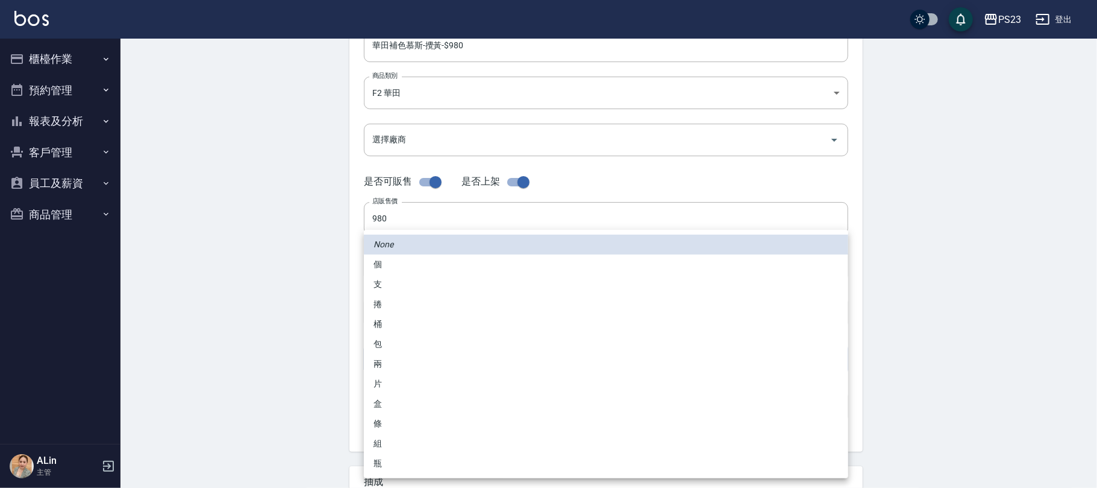
click at [389, 458] on li "瓶" at bounding box center [606, 463] width 484 height 20
type input "瓶"
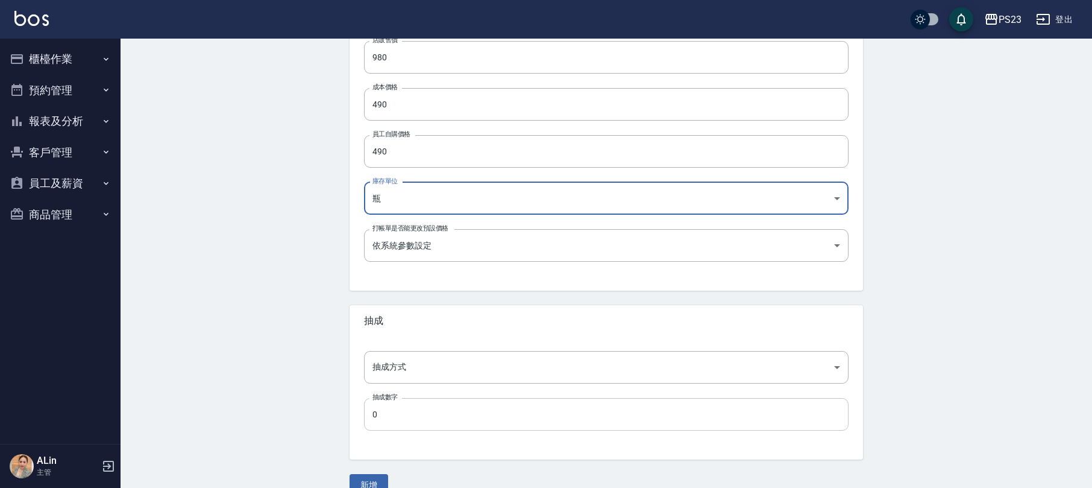
scroll to position [343, 0]
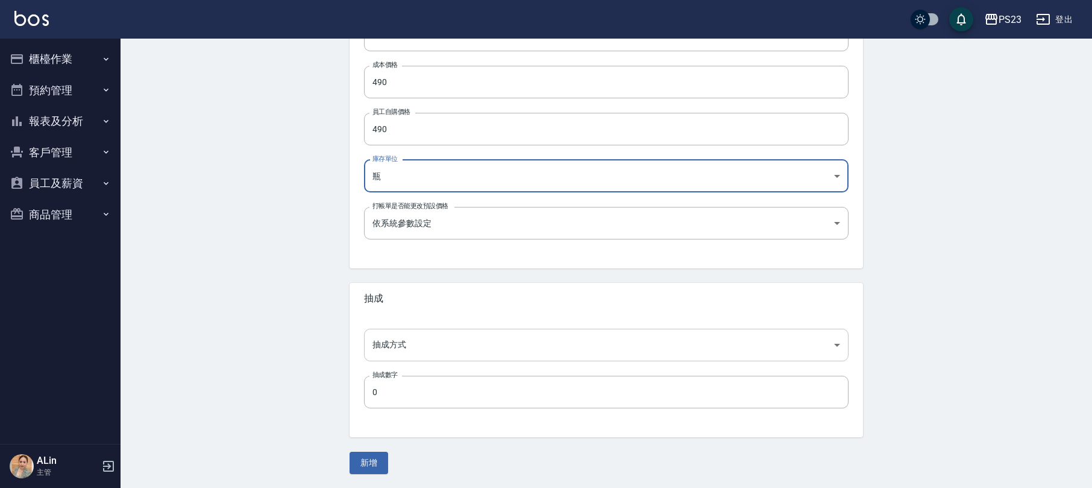
click at [434, 345] on body "PS23 登出 櫃檯作業 打帳單 帳單列表 現金收支登錄 高階收支登錄 材料自購登錄 每日結帳 排班表 現場電腦打卡 預約管理 預約管理 單日預約紀錄 單週預…" at bounding box center [546, 73] width 1092 height 832
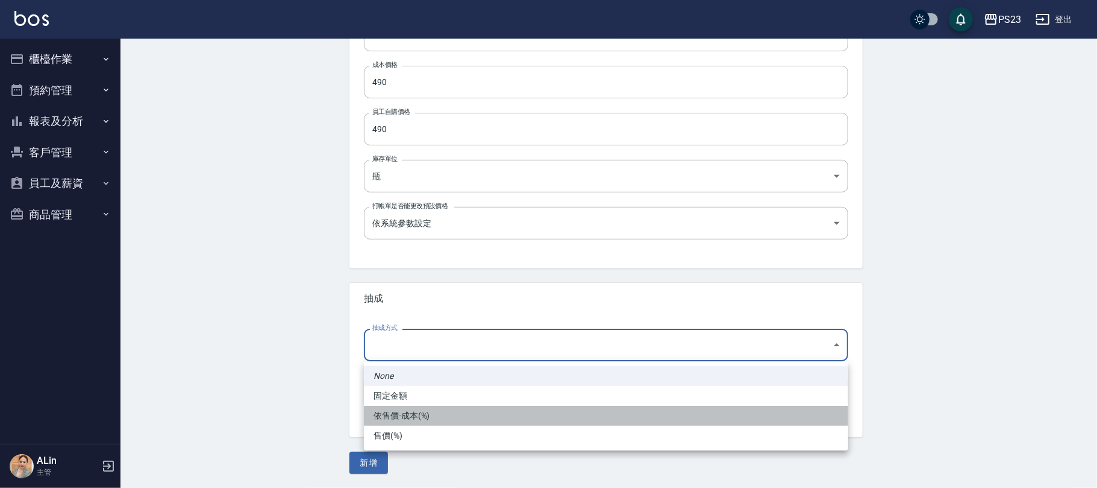
click at [418, 410] on li "依售價-成本(%)" at bounding box center [606, 416] width 484 height 20
type input "byCost"
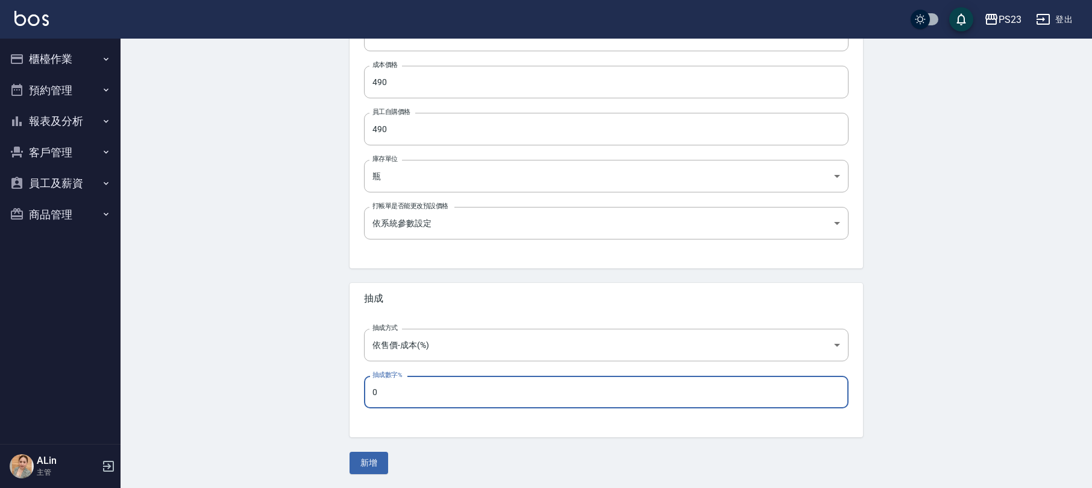
click at [498, 393] on input "0" at bounding box center [606, 391] width 484 height 33
type input "50"
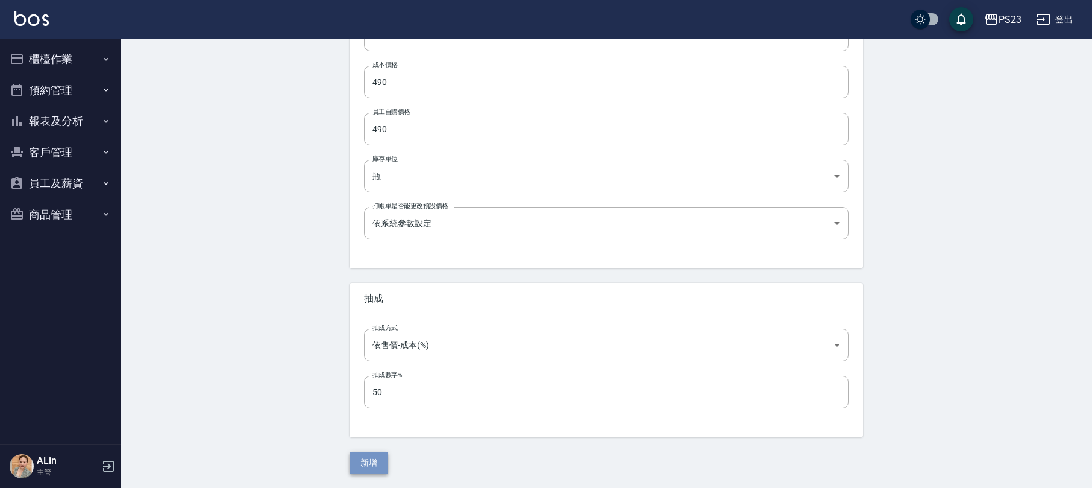
click at [370, 458] on button "新增" at bounding box center [369, 462] width 39 height 22
